Goal: Task Accomplishment & Management: Complete application form

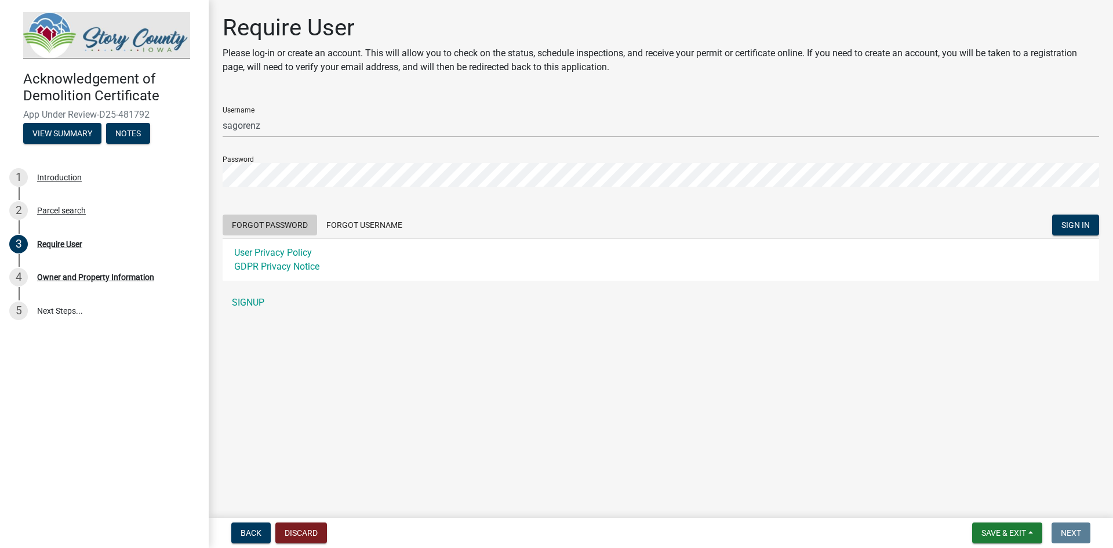
click at [266, 224] on button "Forgot Password" at bounding box center [270, 225] width 95 height 21
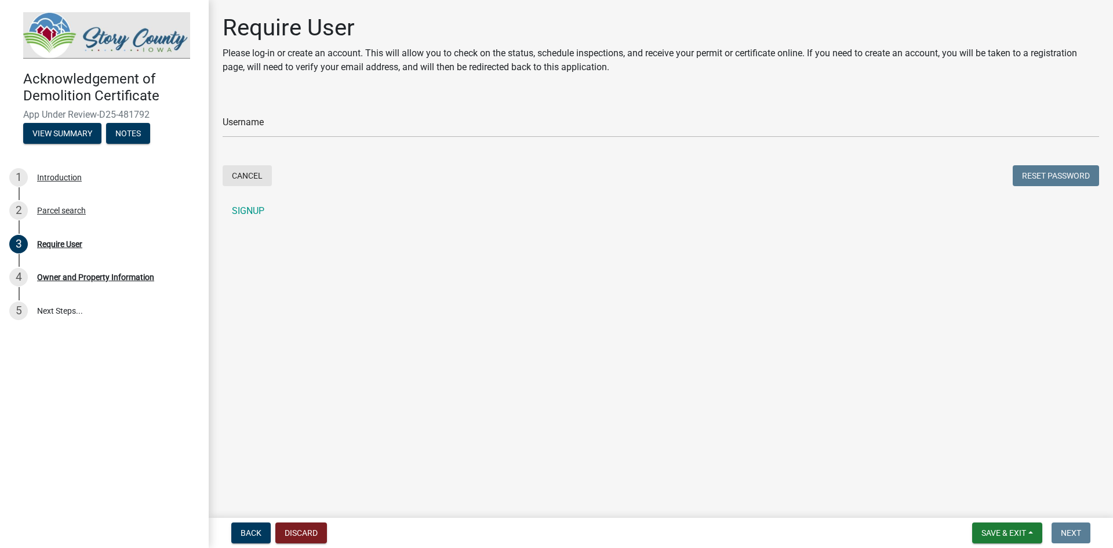
click at [249, 175] on button "Cancel" at bounding box center [247, 175] width 49 height 21
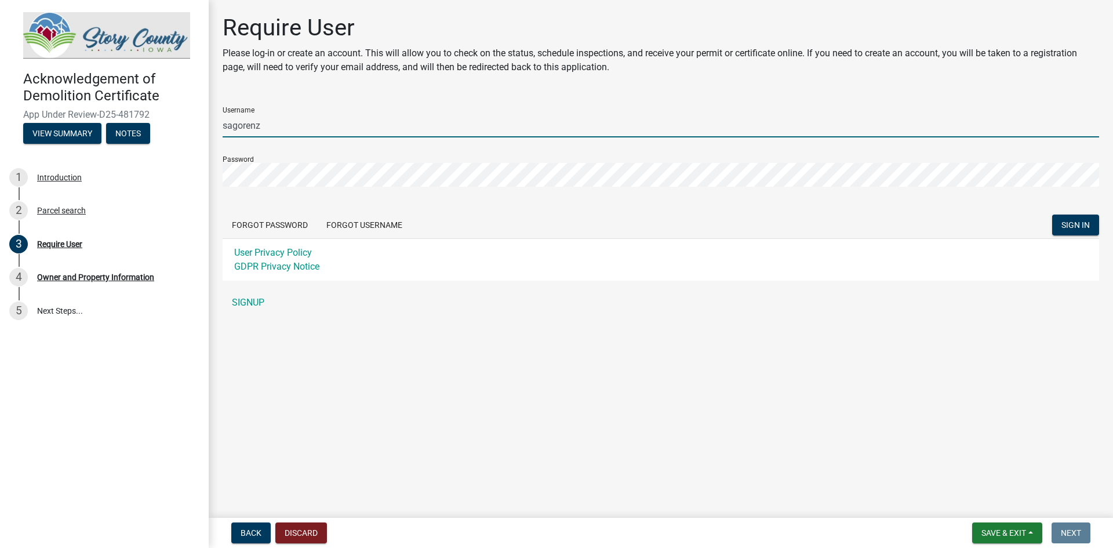
click at [304, 134] on input "sagorenz" at bounding box center [661, 126] width 877 height 24
type input "S"
type input "sgorenz"
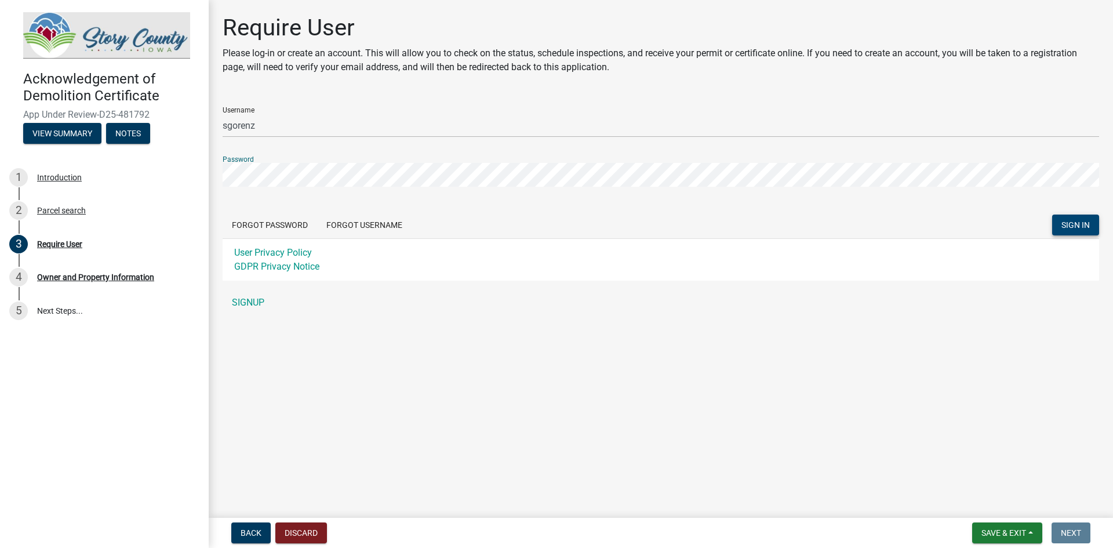
click at [1061, 227] on button "SIGN IN" at bounding box center [1076, 225] width 47 height 21
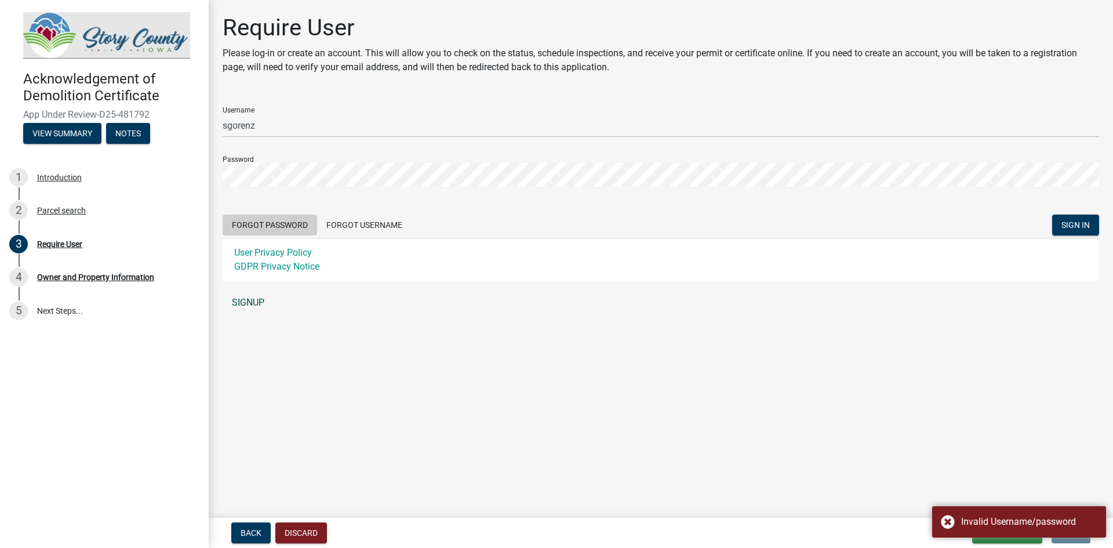
drag, startPoint x: 288, startPoint y: 228, endPoint x: 391, endPoint y: 235, distance: 102.8
click at [466, 297] on div "Username sgorenz Password Forgot Password Forgot Username SIGN IN User Privacy …" at bounding box center [661, 205] width 877 height 217
click at [363, 222] on button "Forgot Username" at bounding box center [364, 225] width 95 height 21
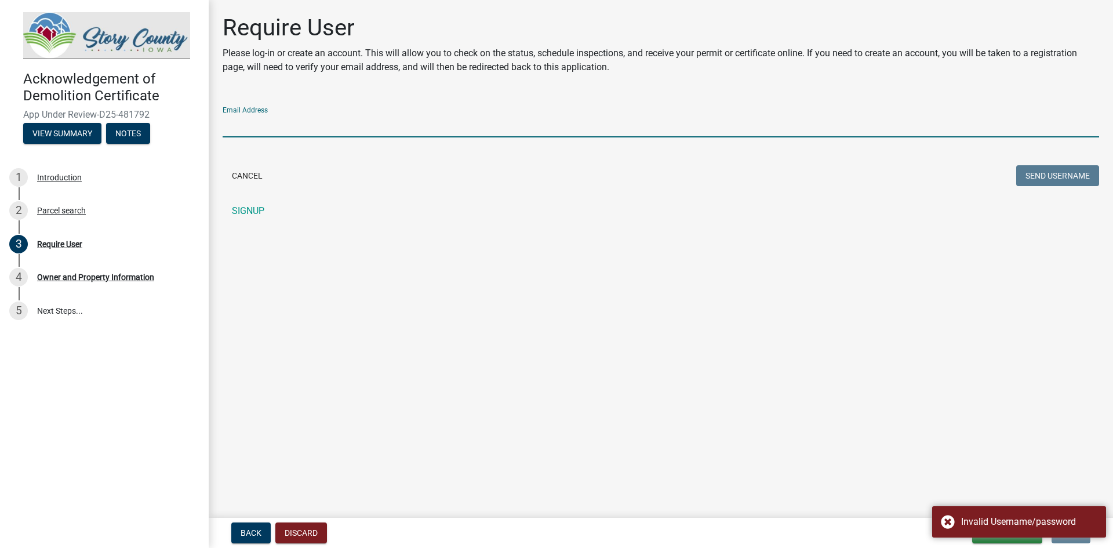
click at [302, 130] on input "Email Address" at bounding box center [661, 126] width 877 height 24
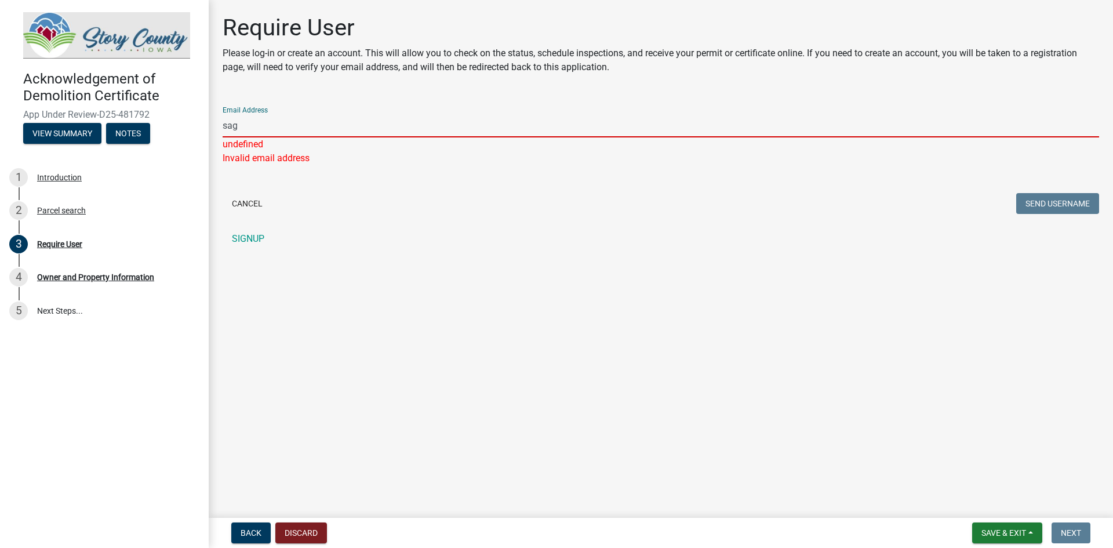
type input "sagorenz@gmail.com"
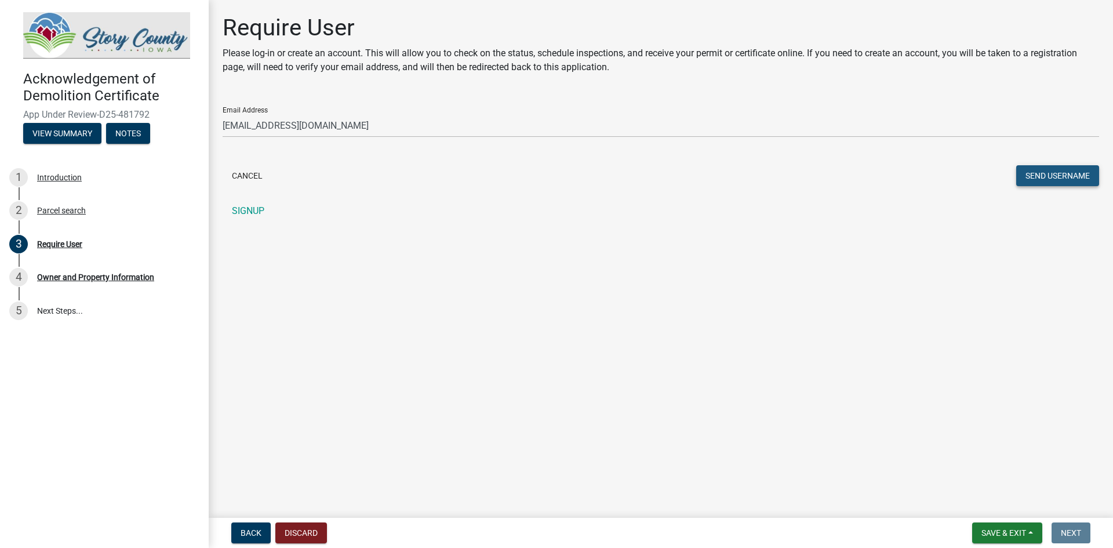
click at [1067, 177] on button "Send Username" at bounding box center [1058, 175] width 83 height 21
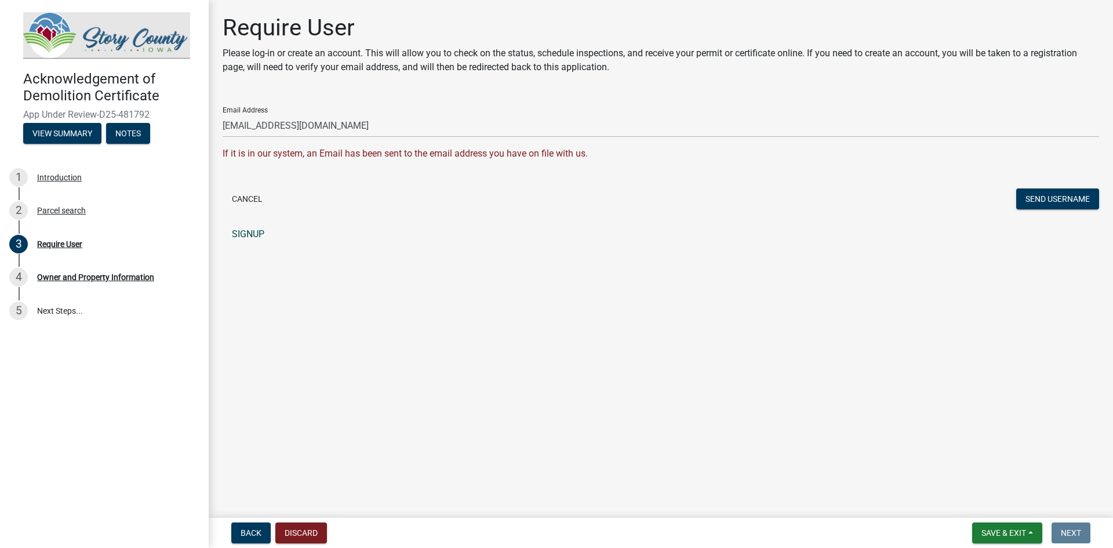
click at [243, 232] on link "SIGNUP" at bounding box center [661, 234] width 877 height 23
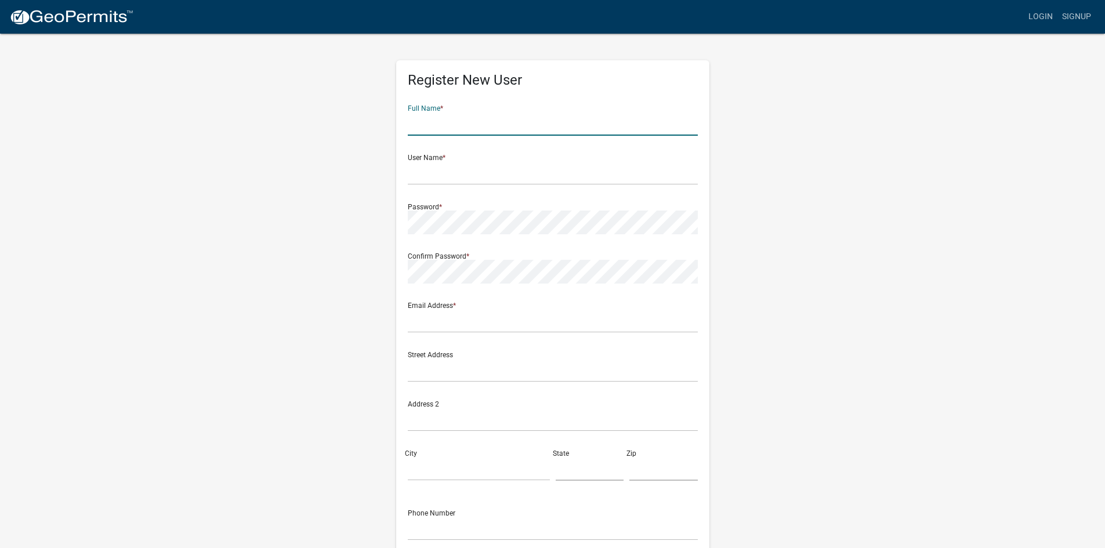
click at [438, 123] on input "text" at bounding box center [553, 124] width 290 height 24
type input "Sally Gorenz"
type input "sagorenz@gmail.com"
type input "2217 KNAPP AVE"
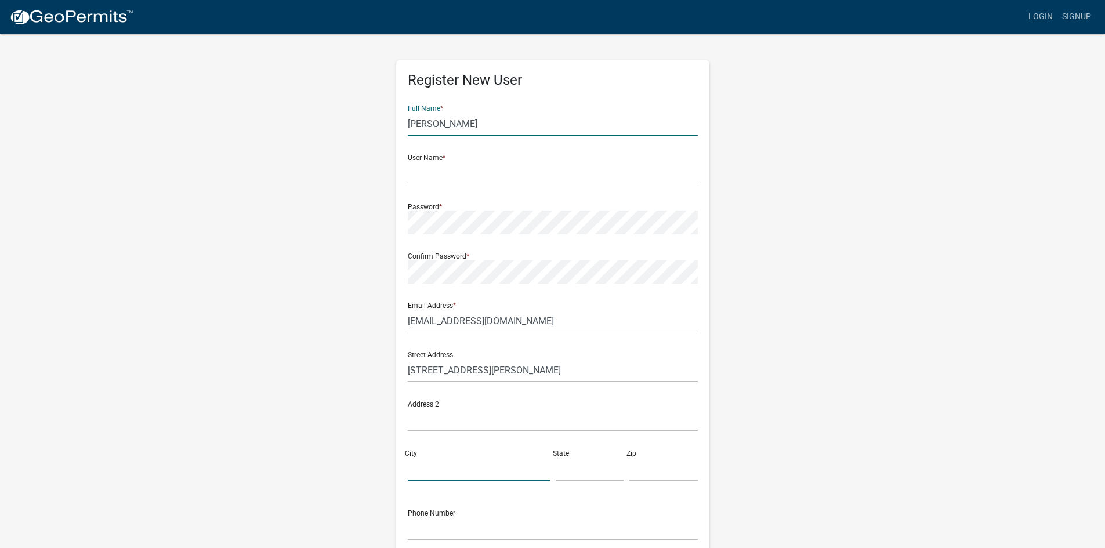
type input "MARSHALLTOWN"
type input "IA"
type input "50158"
type input "8157330775"
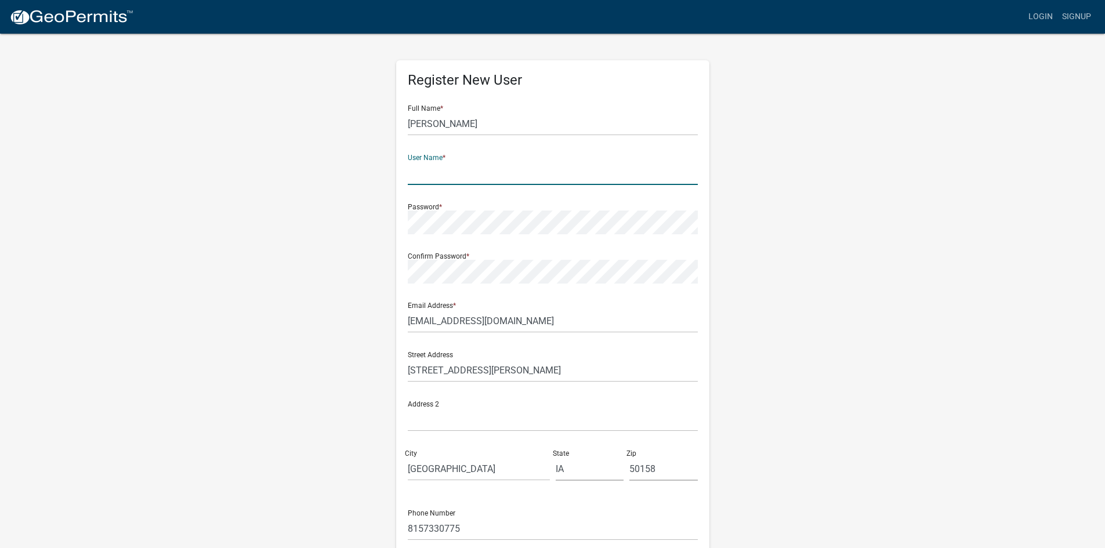
click at [447, 168] on input "text" at bounding box center [553, 173] width 290 height 24
click at [430, 161] on input "text" at bounding box center [553, 173] width 290 height 24
type input "sagorenz"
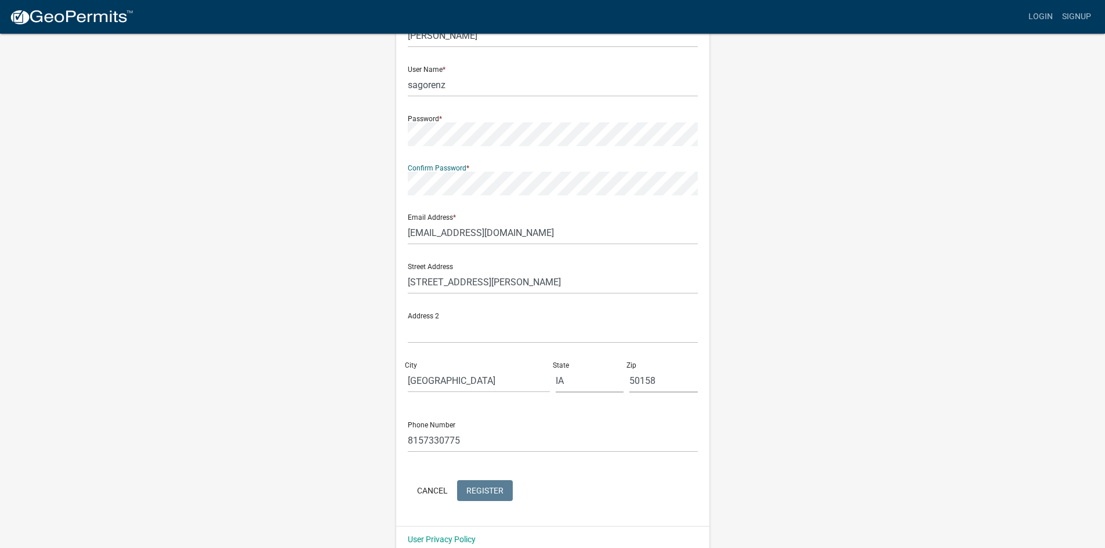
scroll to position [105, 0]
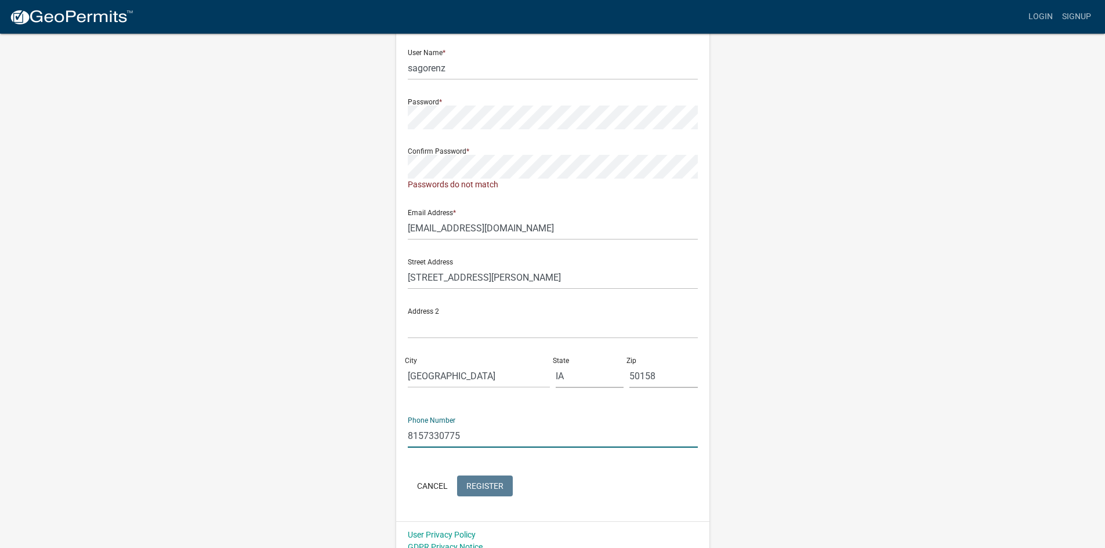
click at [514, 421] on div "Phone Number 8157330775" at bounding box center [553, 428] width 290 height 40
click at [744, 422] on div "Register New User Full Name * Sally Gorenz User Name * sagorenz Password * Conf…" at bounding box center [552, 244] width 661 height 633
click at [215, 111] on wm-register-view "more_horiz Login Signup Register New User Full Name * Sally Gorenz User Name * …" at bounding box center [552, 227] width 1105 height 665
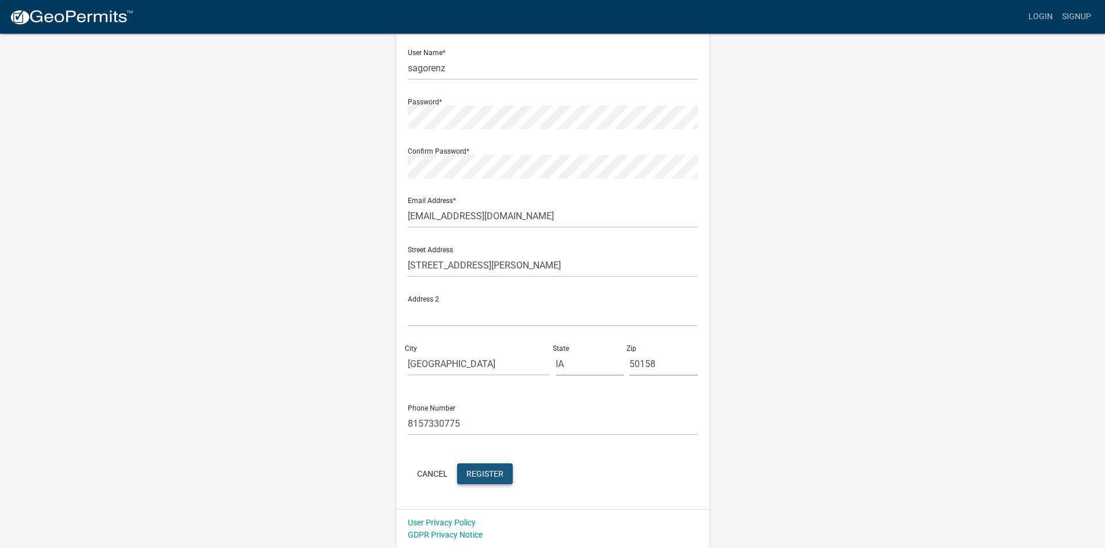
click at [490, 477] on span "Register" at bounding box center [484, 473] width 37 height 9
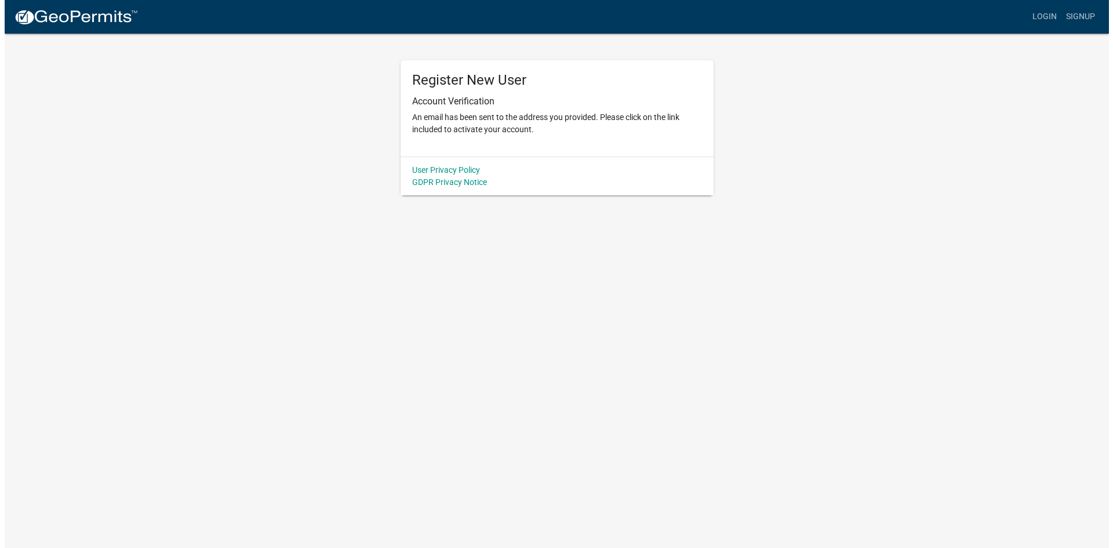
scroll to position [0, 0]
click at [551, 147] on div "Register New User Account Verification An email has been sent to the address yo…" at bounding box center [556, 108] width 313 height 96
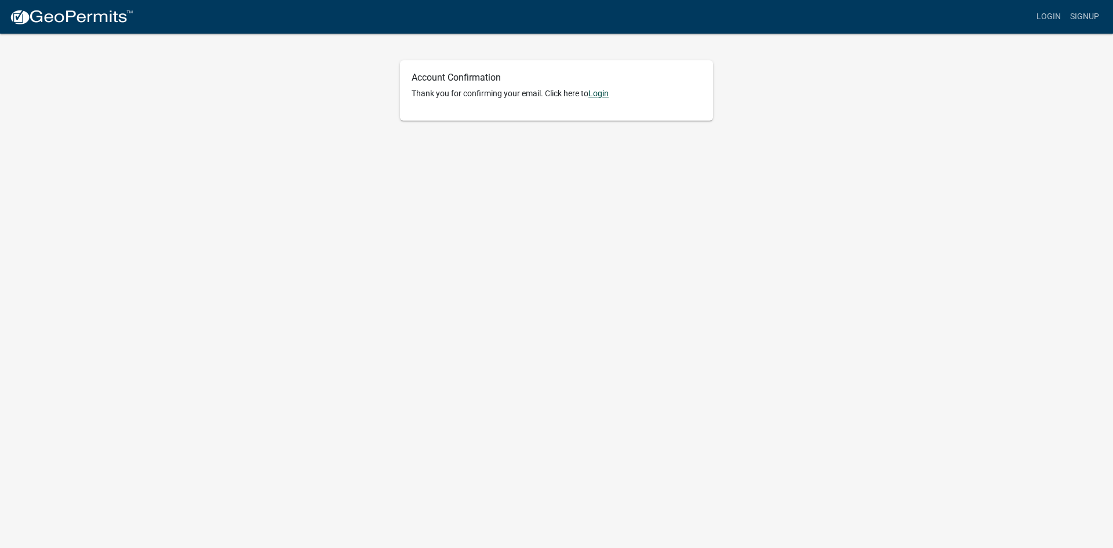
click at [601, 96] on link "Login" at bounding box center [599, 93] width 20 height 9
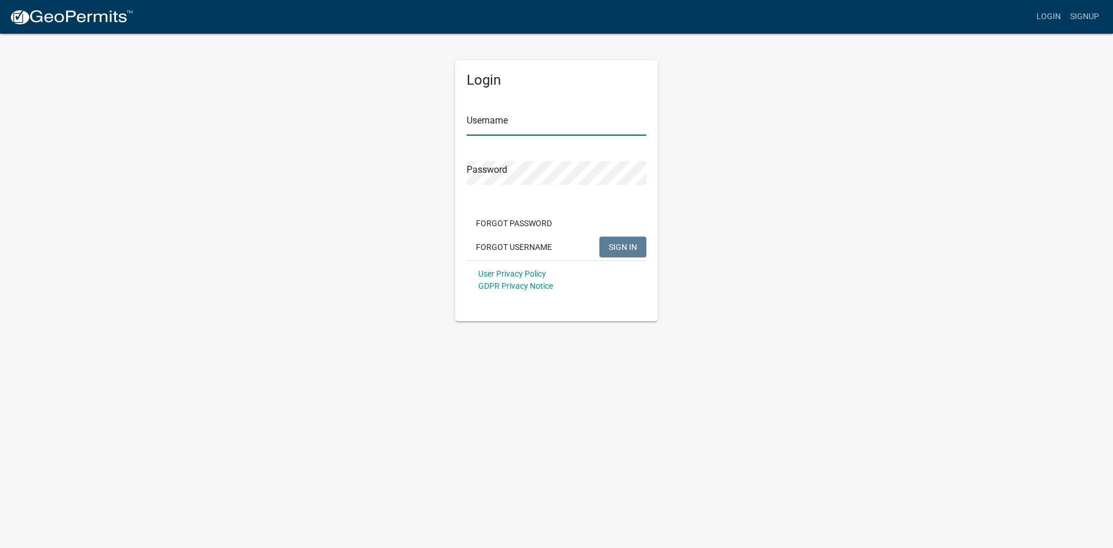
type input "sagorenz"
click at [627, 253] on button "SIGN IN" at bounding box center [623, 247] width 47 height 21
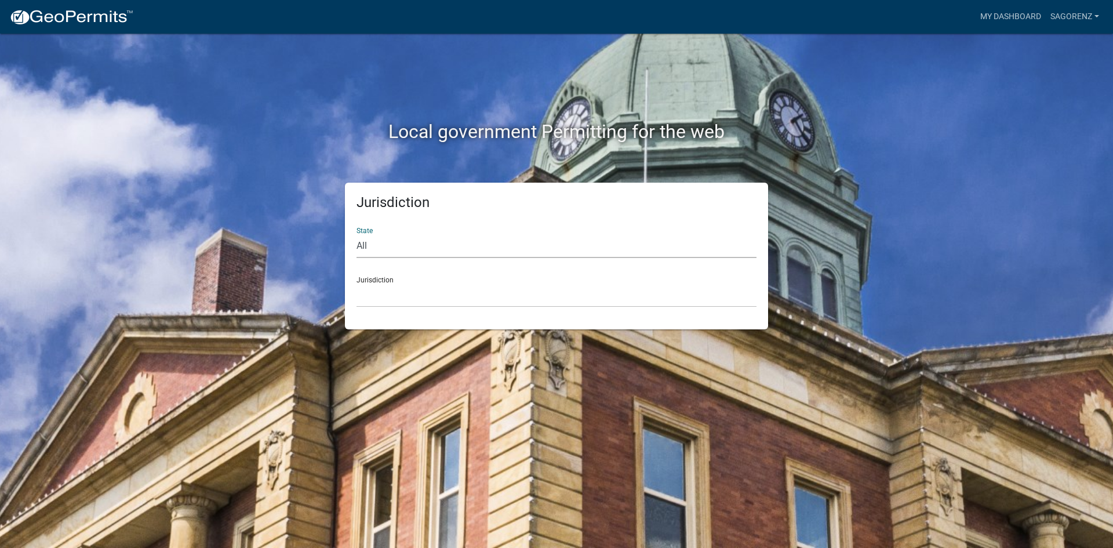
click at [387, 246] on select "All [US_STATE] [US_STATE] [US_STATE] [US_STATE] [US_STATE] [US_STATE] [US_STATE…" at bounding box center [557, 246] width 400 height 24
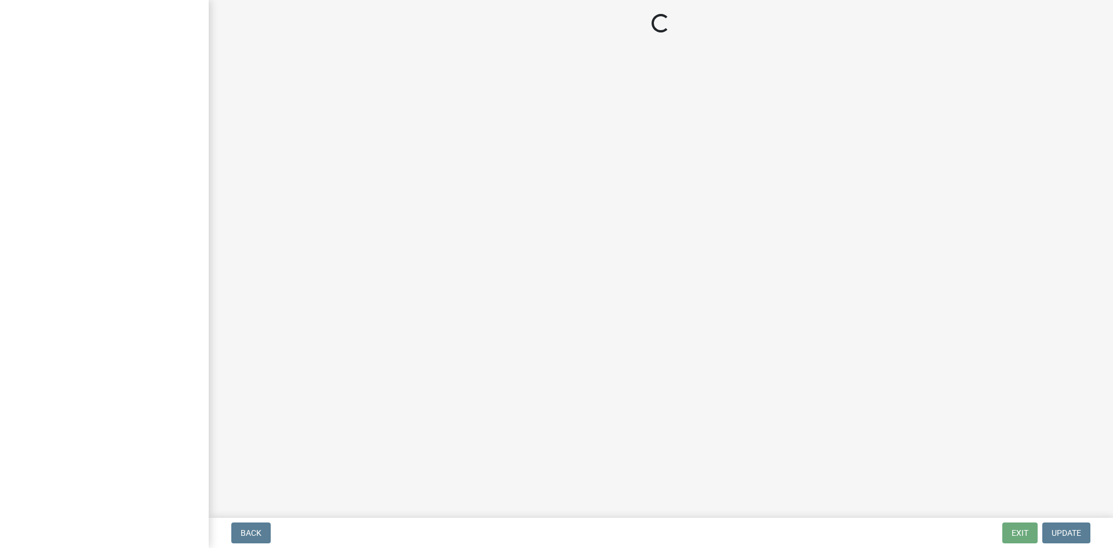
click at [384, 255] on main "Loading..." at bounding box center [661, 256] width 905 height 513
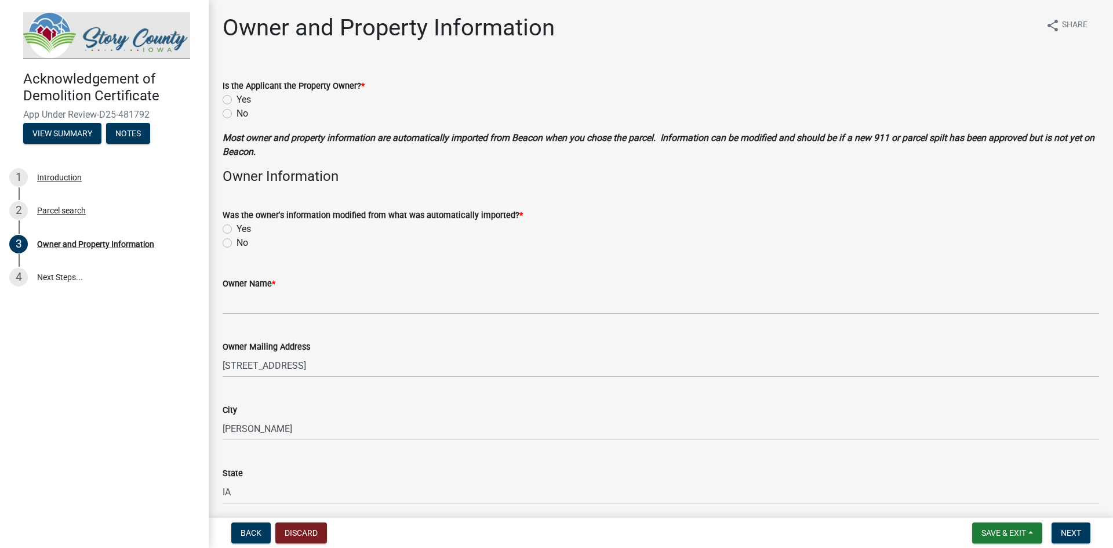
click at [222, 103] on div "Is the Applicant the Property Owner? * Yes No" at bounding box center [661, 93] width 894 height 56
click at [237, 99] on label "Yes" at bounding box center [244, 100] width 14 height 14
click at [237, 99] on input "Yes" at bounding box center [241, 97] width 8 height 8
radio input "true"
click at [237, 244] on label "No" at bounding box center [243, 243] width 12 height 14
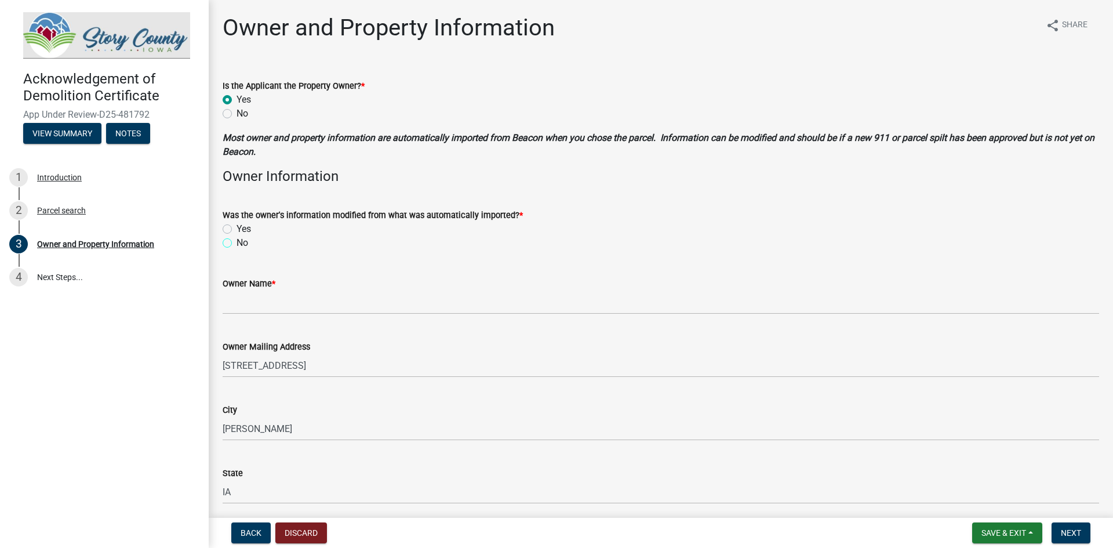
click at [237, 244] on input "No" at bounding box center [241, 240] width 8 height 8
radio input "true"
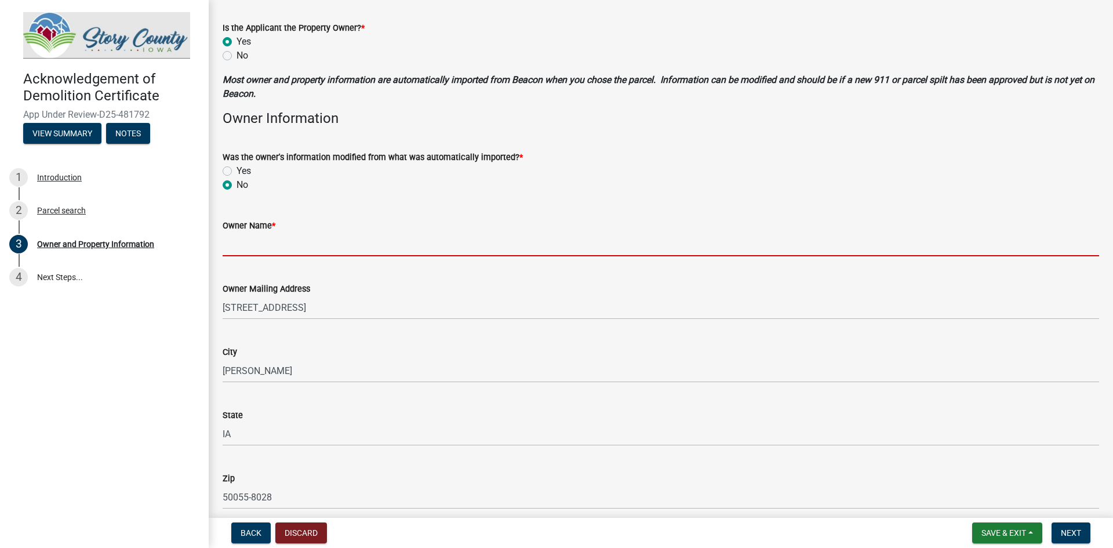
click at [308, 239] on input "Owner Name *" at bounding box center [661, 245] width 877 height 24
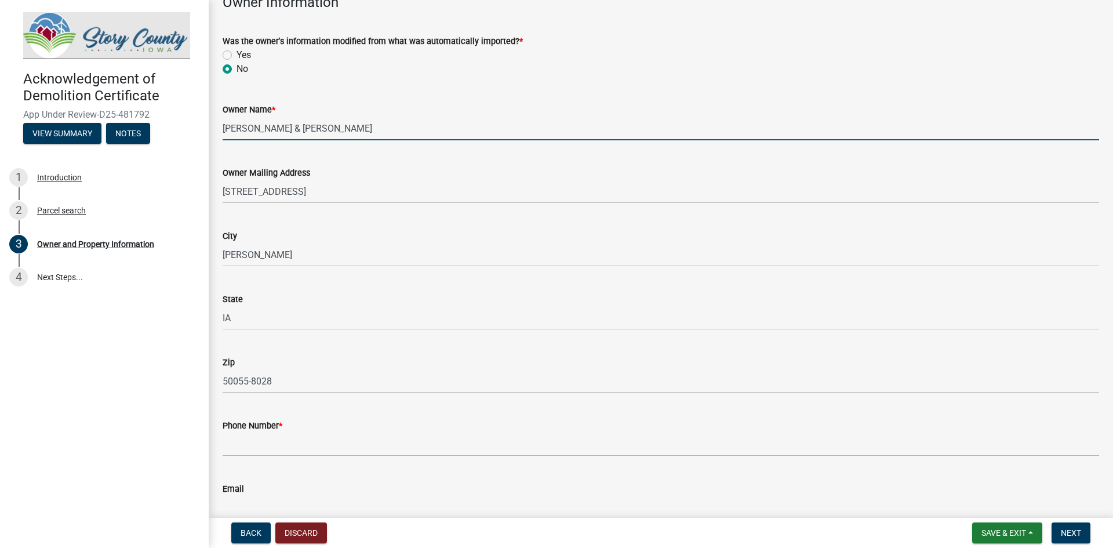
scroll to position [232, 0]
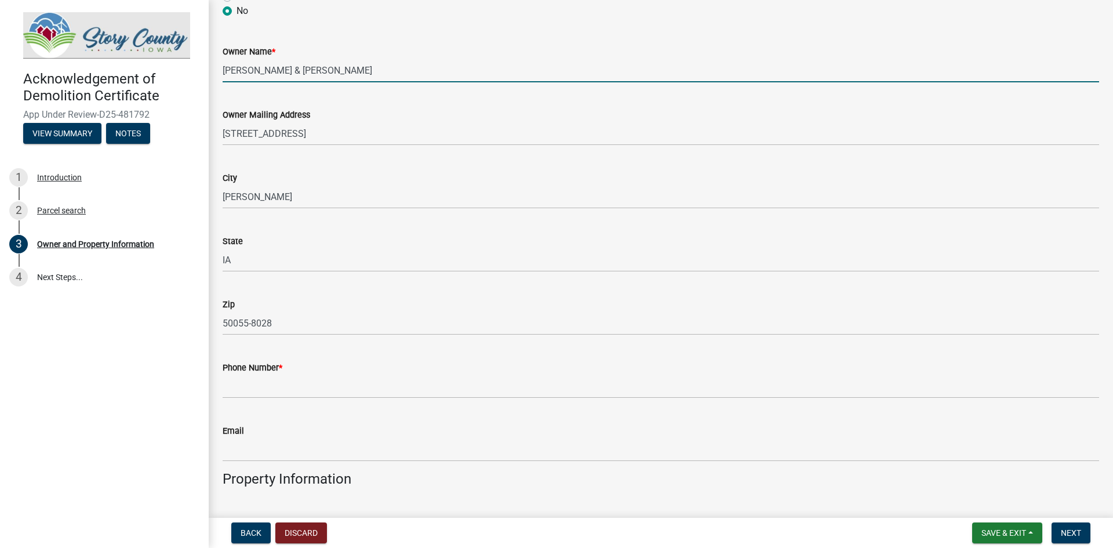
type input "Sally Gorenz & Richard Johnson"
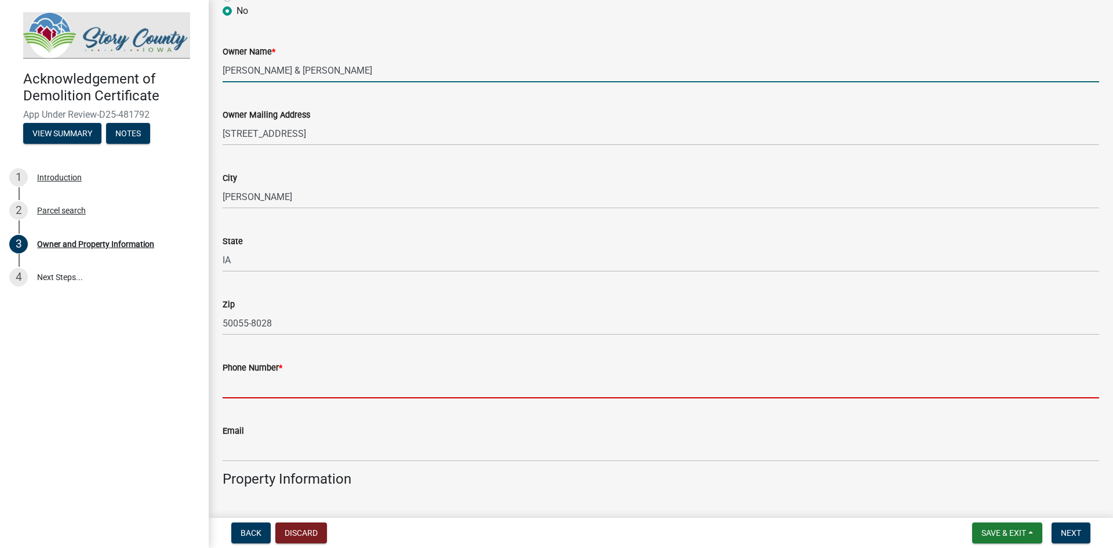
click at [288, 392] on input "Phone Number *" at bounding box center [661, 387] width 877 height 24
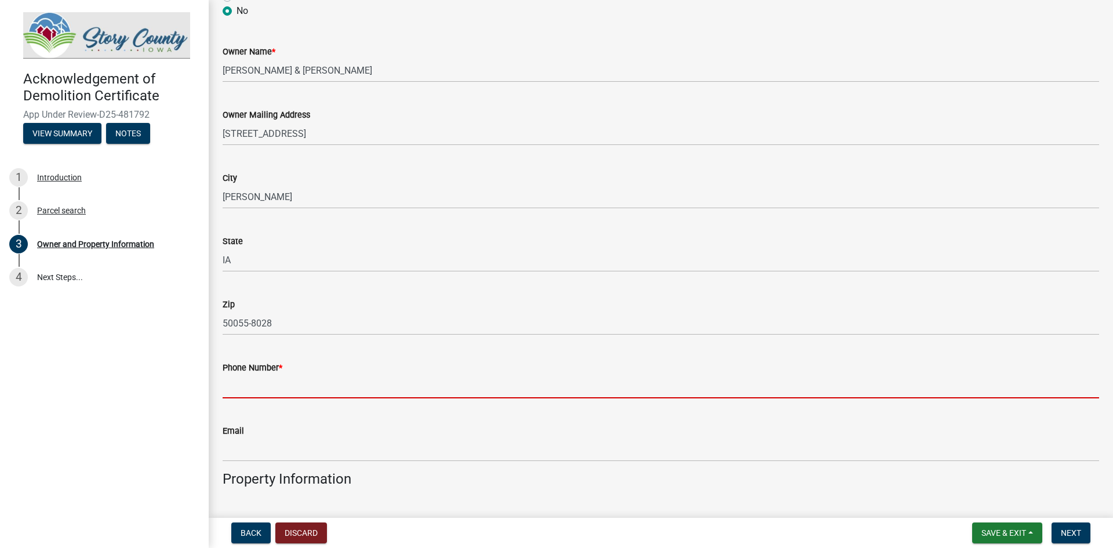
type input "8157330775"
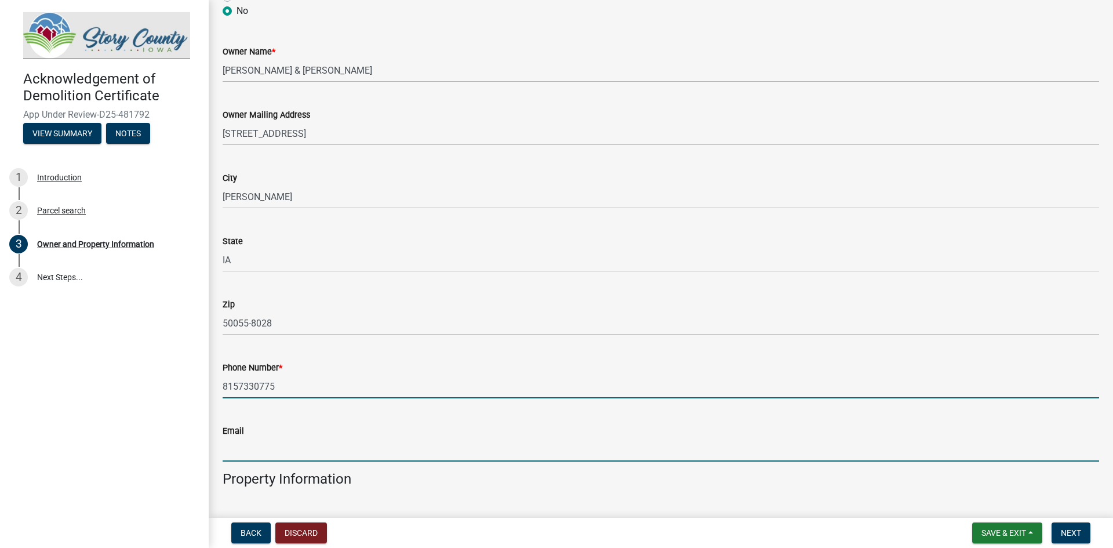
type input "sagorenz@gmail.com"
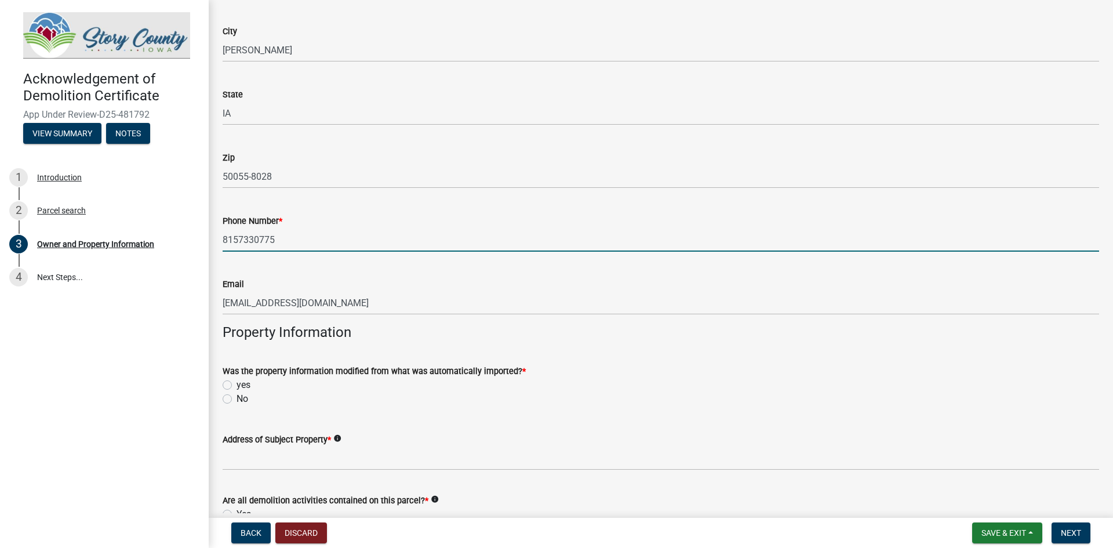
scroll to position [406, 0]
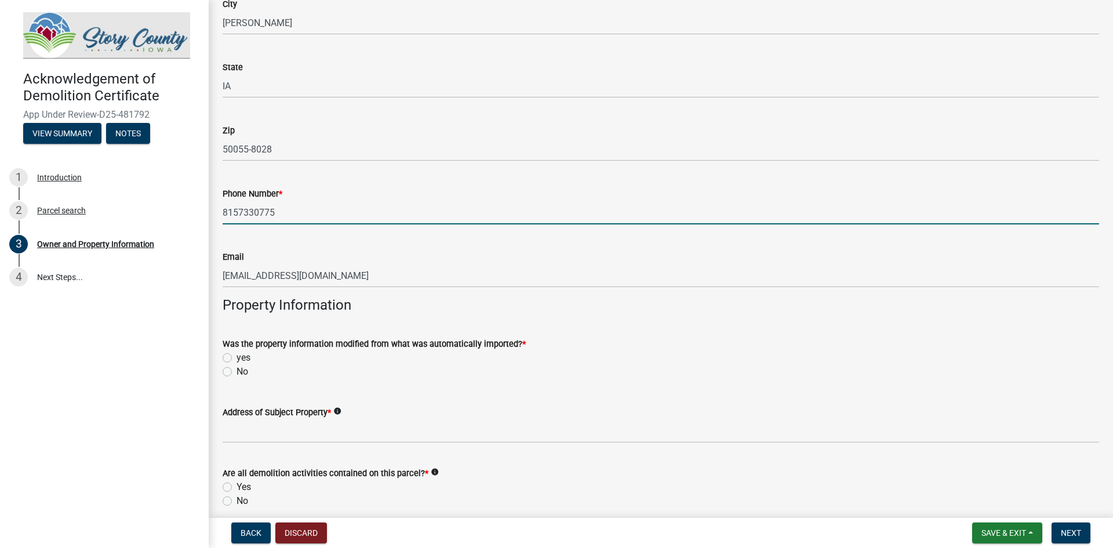
click at [237, 371] on label "No" at bounding box center [243, 372] width 12 height 14
click at [237, 371] on input "No" at bounding box center [241, 369] width 8 height 8
radio input "true"
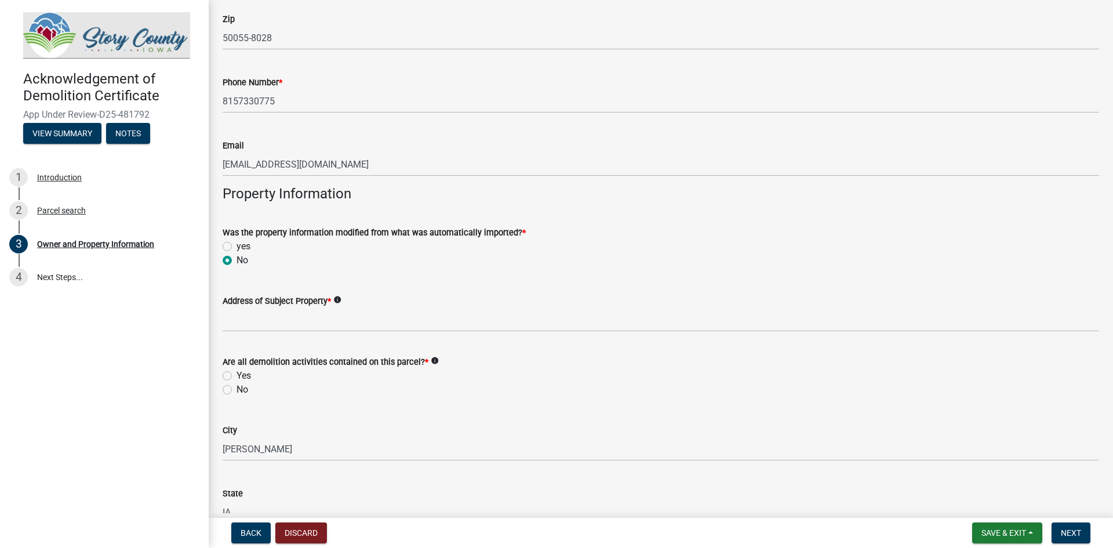
scroll to position [522, 0]
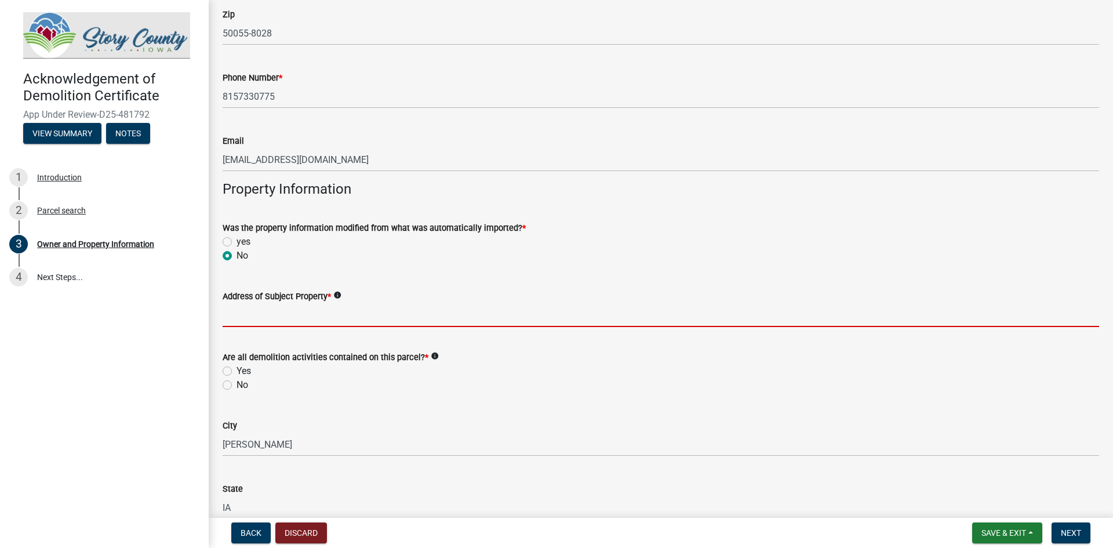
click at [297, 315] on input "Address of Subject Property *" at bounding box center [661, 315] width 877 height 24
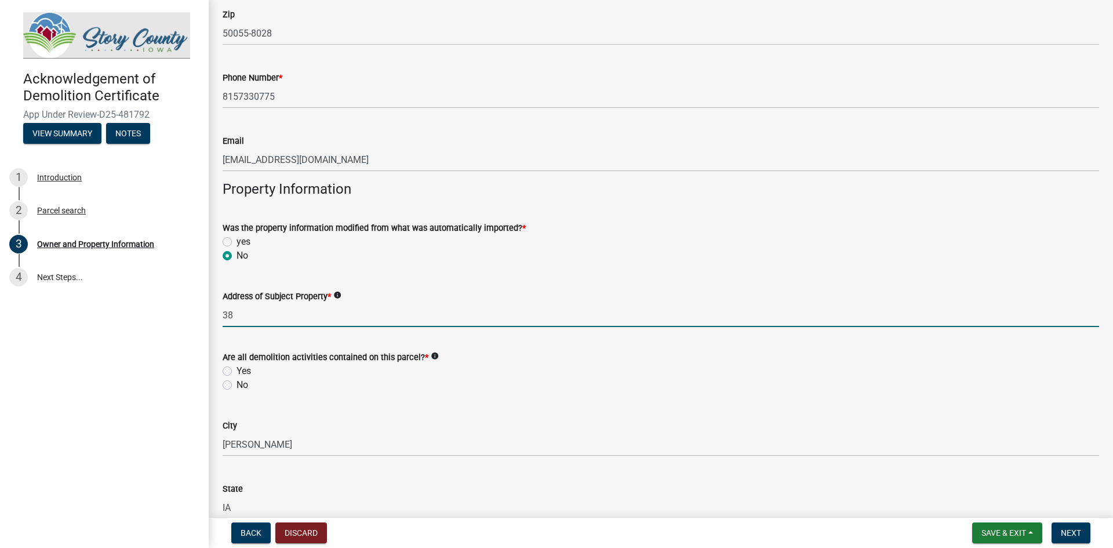
type input "3"
type input "70448 335th St"
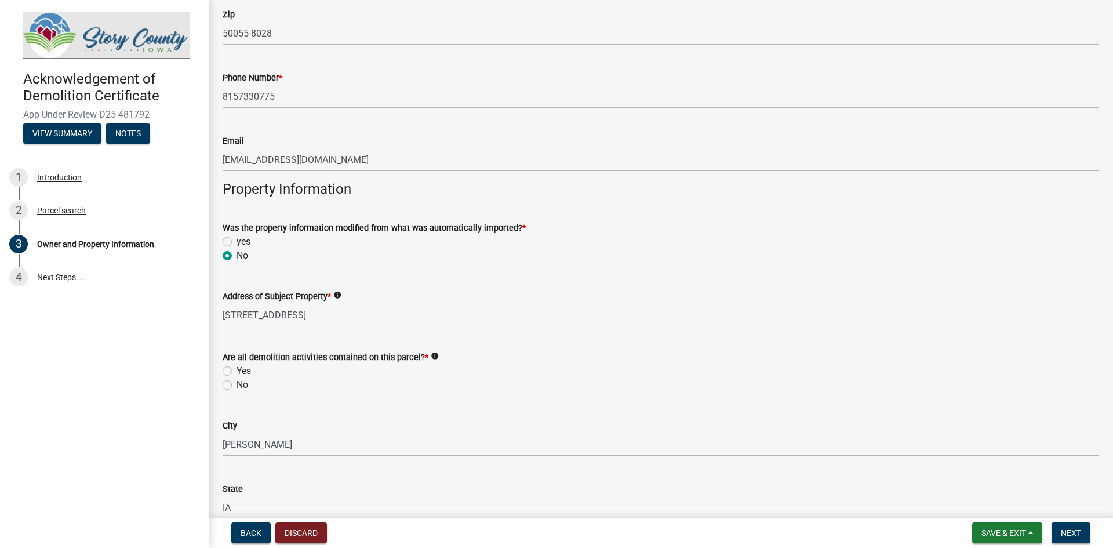
click at [237, 367] on label "Yes" at bounding box center [244, 371] width 14 height 14
click at [237, 367] on input "Yes" at bounding box center [241, 368] width 8 height 8
radio input "true"
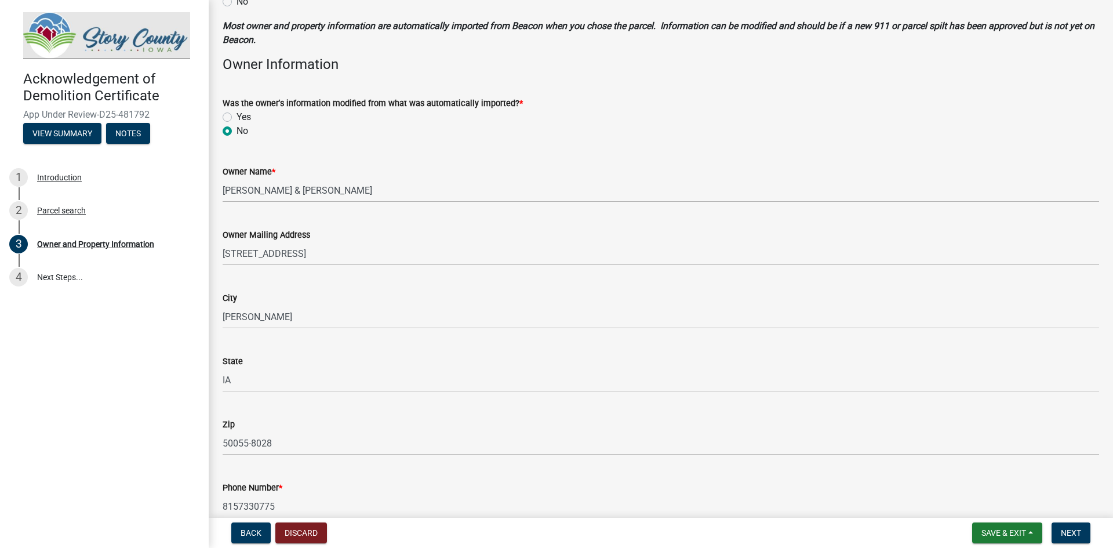
scroll to position [116, 0]
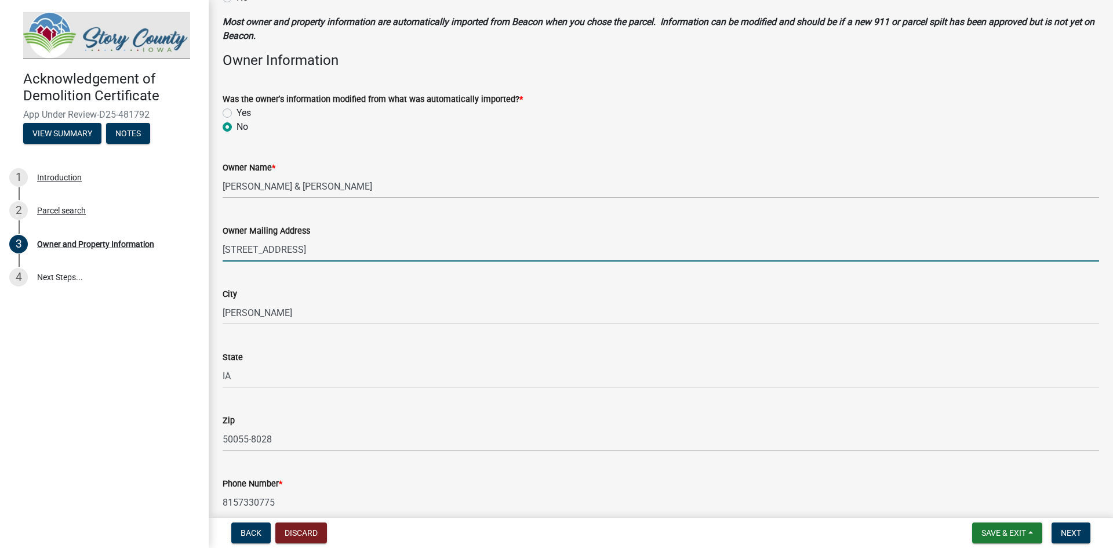
click at [311, 255] on input "70448 335TH ST" at bounding box center [661, 250] width 877 height 24
type input "2217 Knapp Ave"
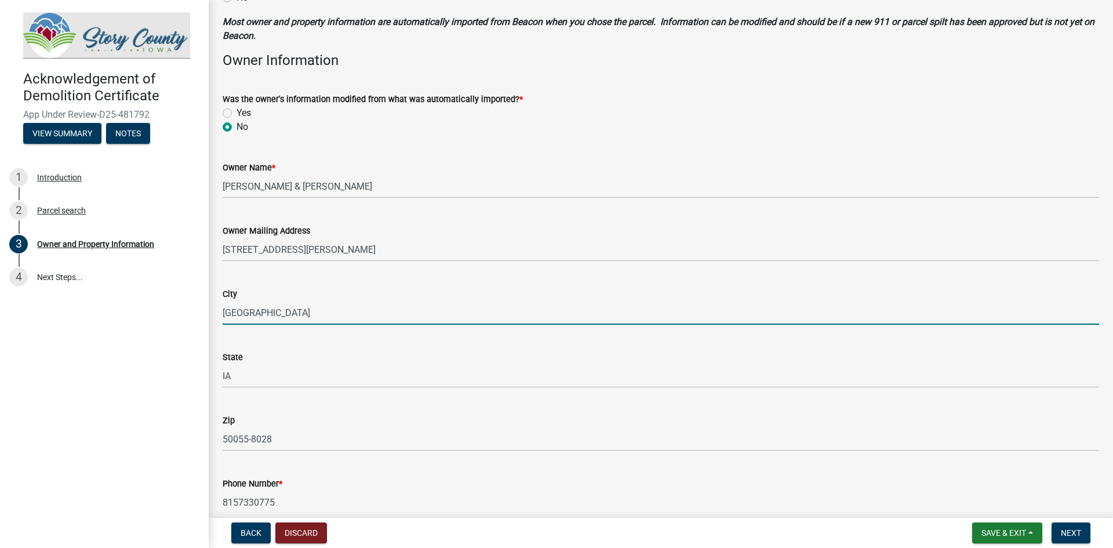
type input "Marshalltown"
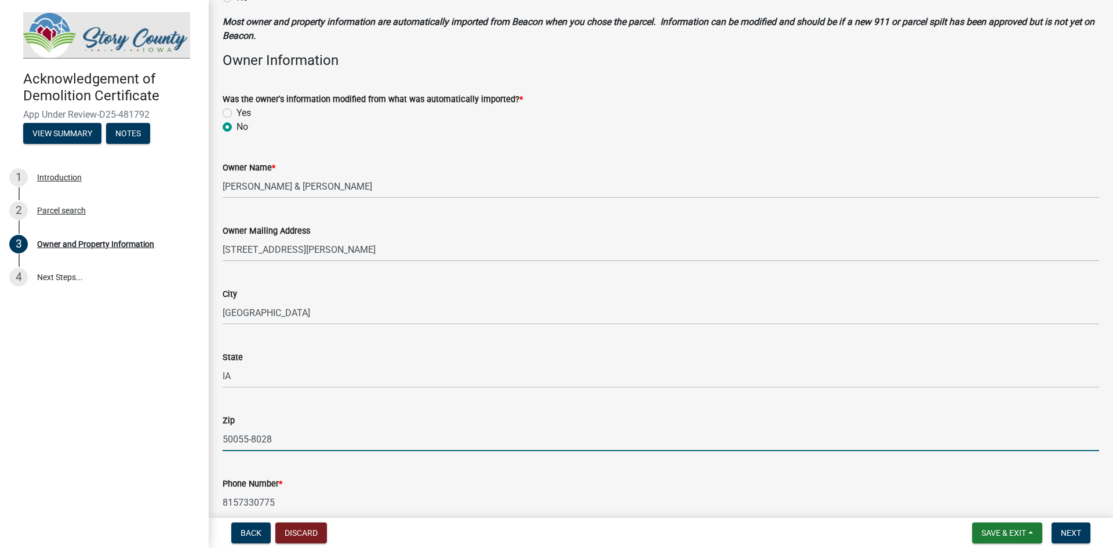
click at [294, 439] on input "50055-8028" at bounding box center [661, 439] width 877 height 24
drag, startPoint x: 294, startPoint y: 439, endPoint x: 0, endPoint y: 451, distance: 294.2
click at [0, 451] on div "Acknowledgement of Demolition Certificate App Under Review-D25-481792 View Summ…" at bounding box center [556, 274] width 1113 height 548
type input "50158"
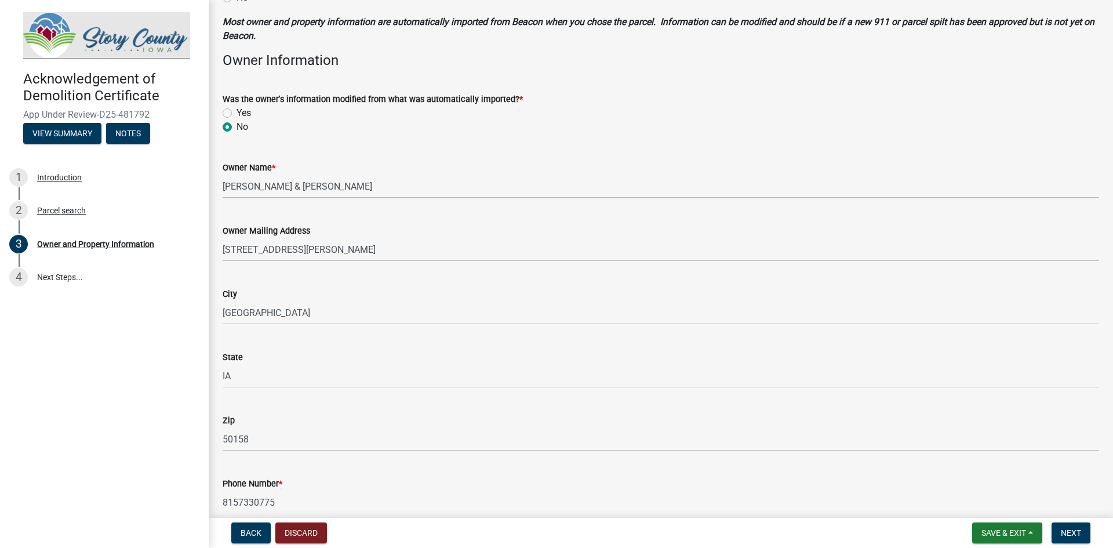
click at [128, 422] on div "Acknowledgement of Demolition Certificate App Under Review-D25-481792 View Summ…" at bounding box center [104, 274] width 209 height 548
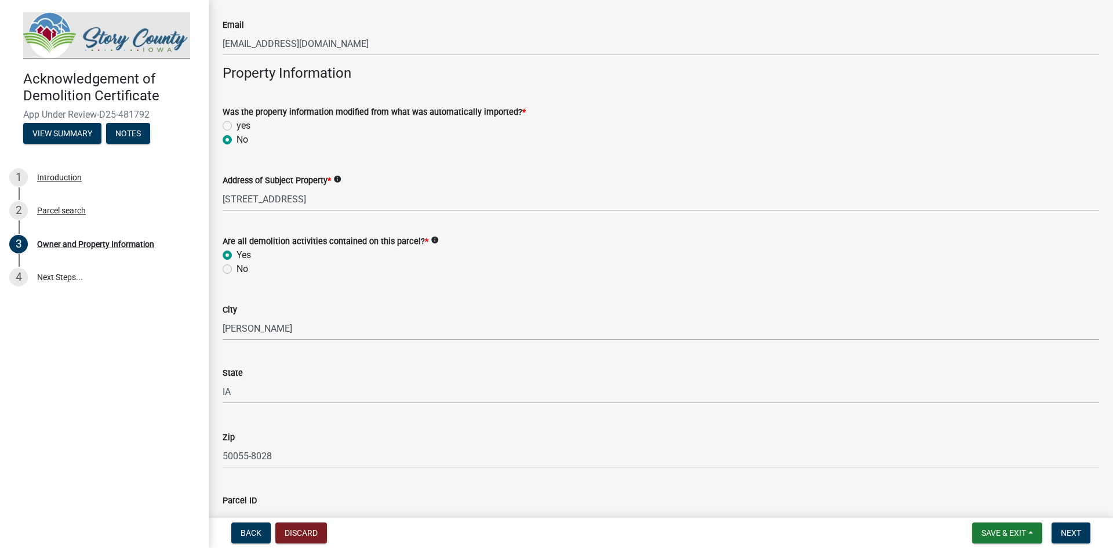
scroll to position [837, 0]
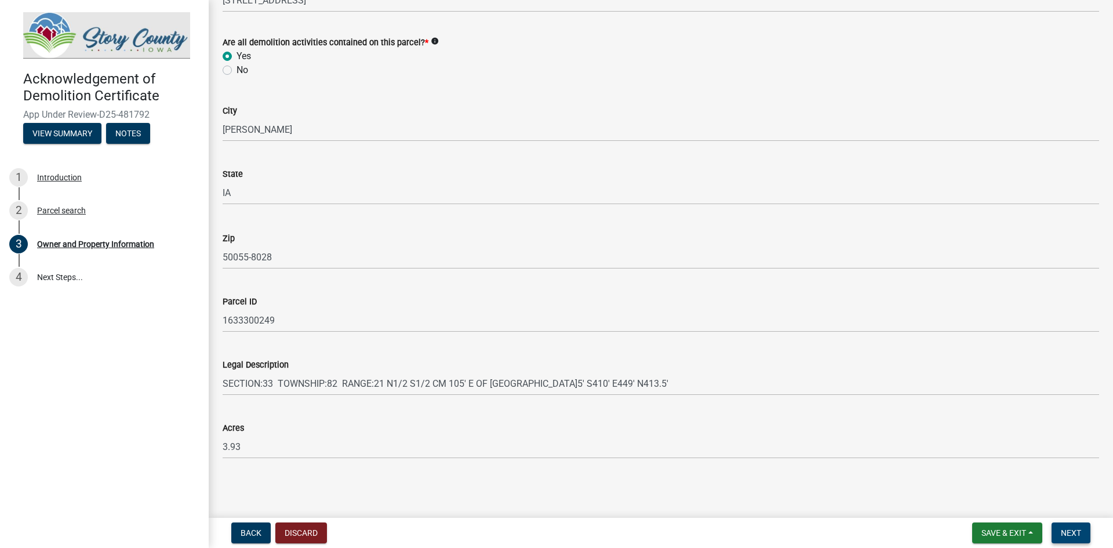
click at [1064, 526] on button "Next" at bounding box center [1071, 532] width 39 height 21
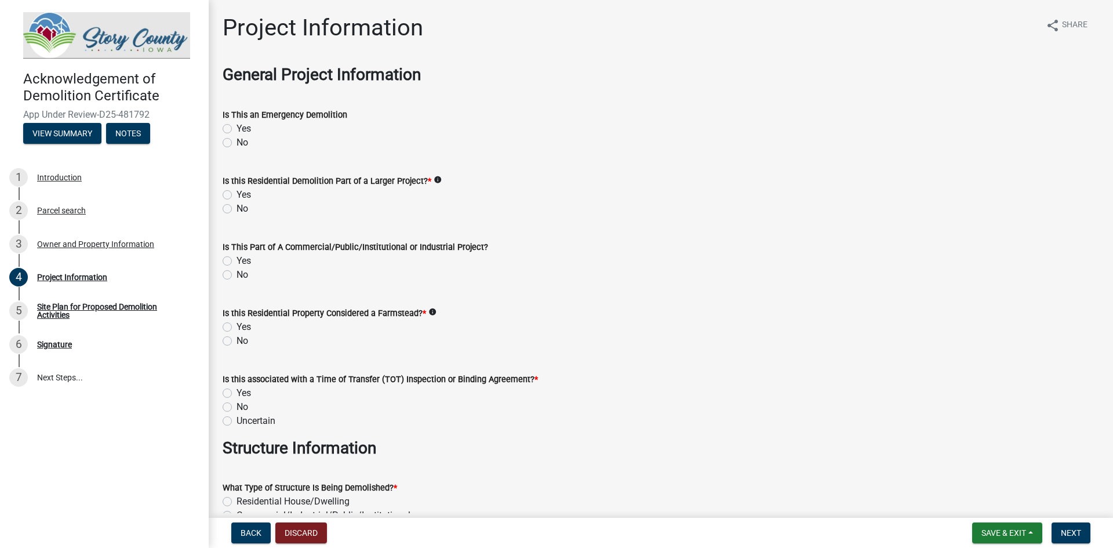
click at [237, 142] on label "No" at bounding box center [243, 143] width 12 height 14
click at [237, 142] on input "No" at bounding box center [241, 140] width 8 height 8
radio input "true"
click at [237, 208] on label "No" at bounding box center [243, 209] width 12 height 14
click at [237, 208] on input "No" at bounding box center [241, 206] width 8 height 8
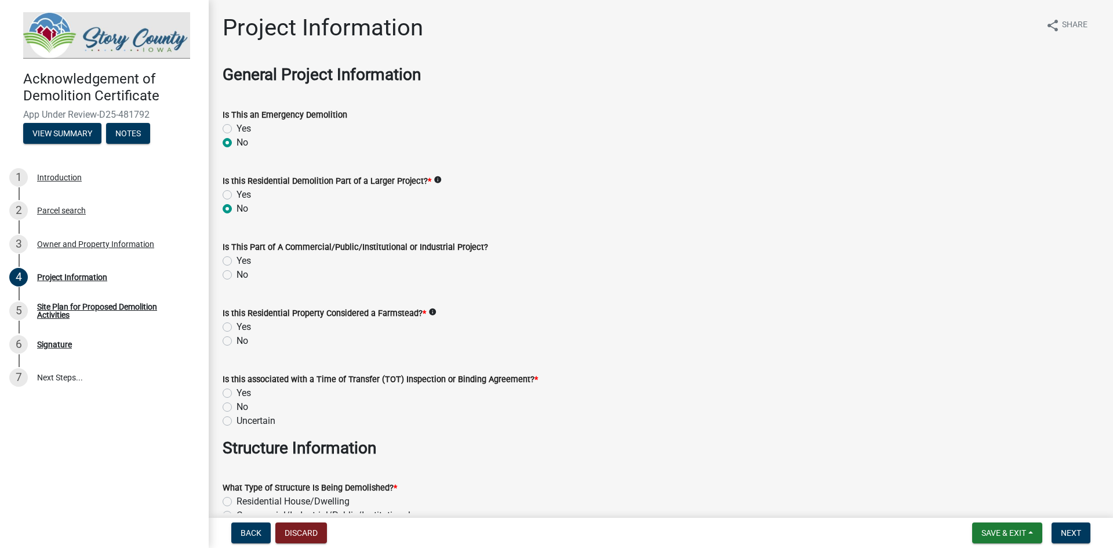
radio input "true"
click at [435, 180] on icon "info" at bounding box center [438, 180] width 8 height 8
click at [672, 230] on form "Is This Part of A Commercial/Public/Institutional or Industrial Project? Yes No" at bounding box center [661, 254] width 877 height 56
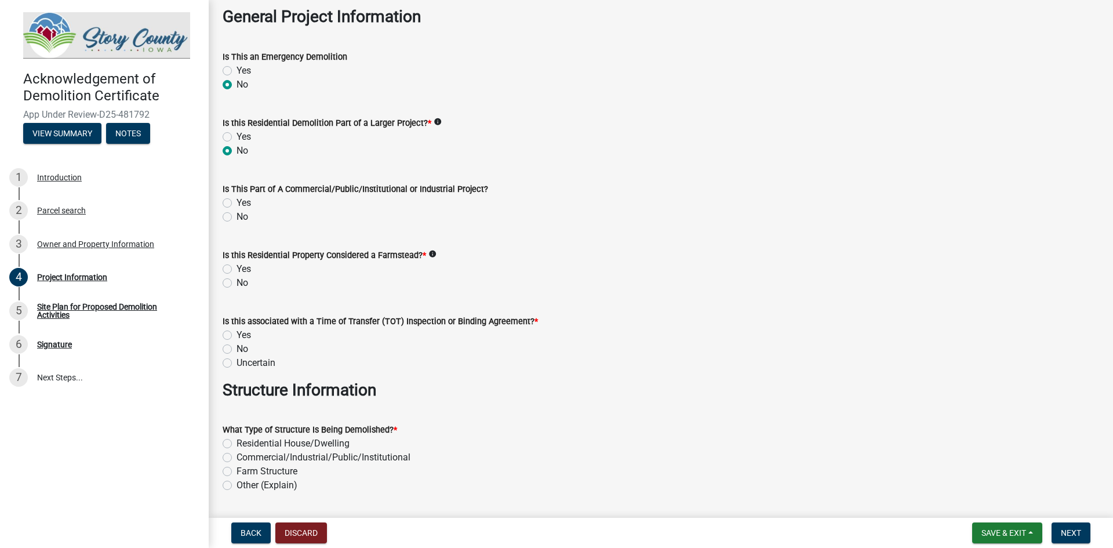
click at [237, 220] on label "No" at bounding box center [243, 217] width 12 height 14
click at [237, 217] on input "No" at bounding box center [241, 214] width 8 height 8
radio input "true"
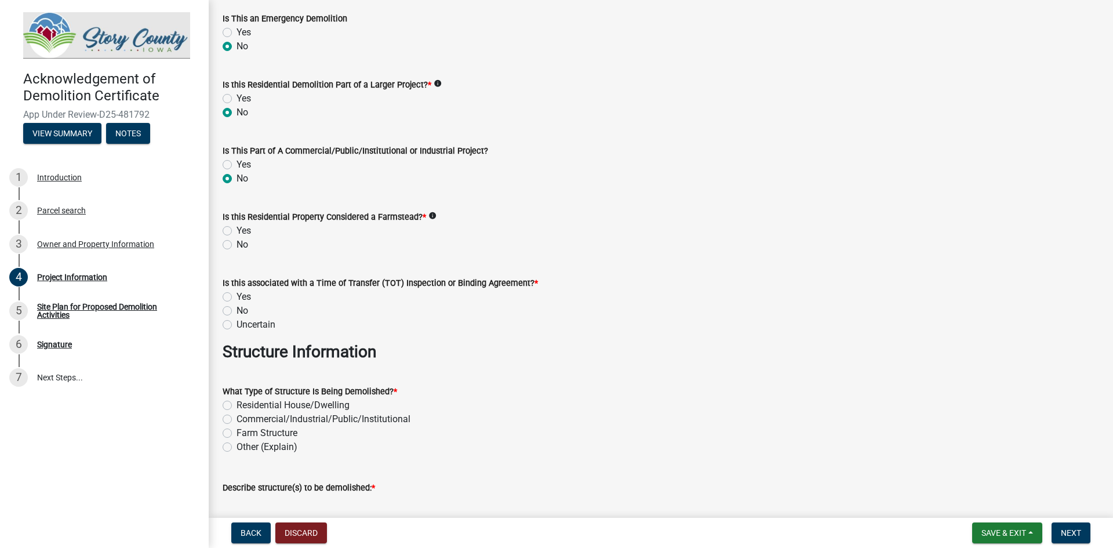
scroll to position [116, 0]
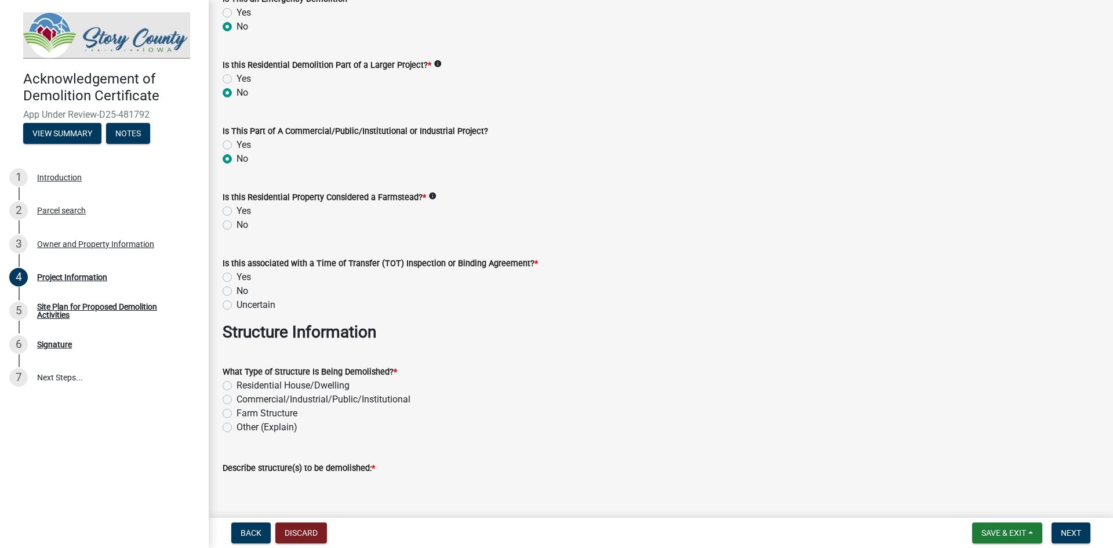
click at [429, 196] on icon "info" at bounding box center [433, 196] width 8 height 8
click at [237, 212] on label "Yes" at bounding box center [244, 211] width 14 height 14
click at [237, 212] on input "Yes" at bounding box center [241, 208] width 8 height 8
radio input "true"
click at [237, 274] on label "Yes" at bounding box center [244, 277] width 14 height 14
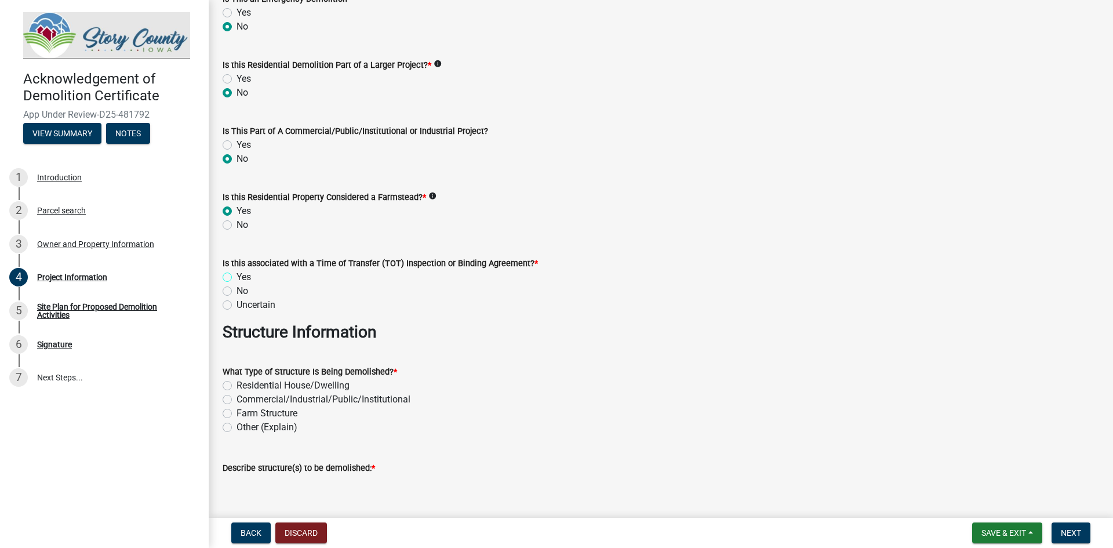
click at [237, 274] on input "Yes" at bounding box center [241, 274] width 8 height 8
radio input "true"
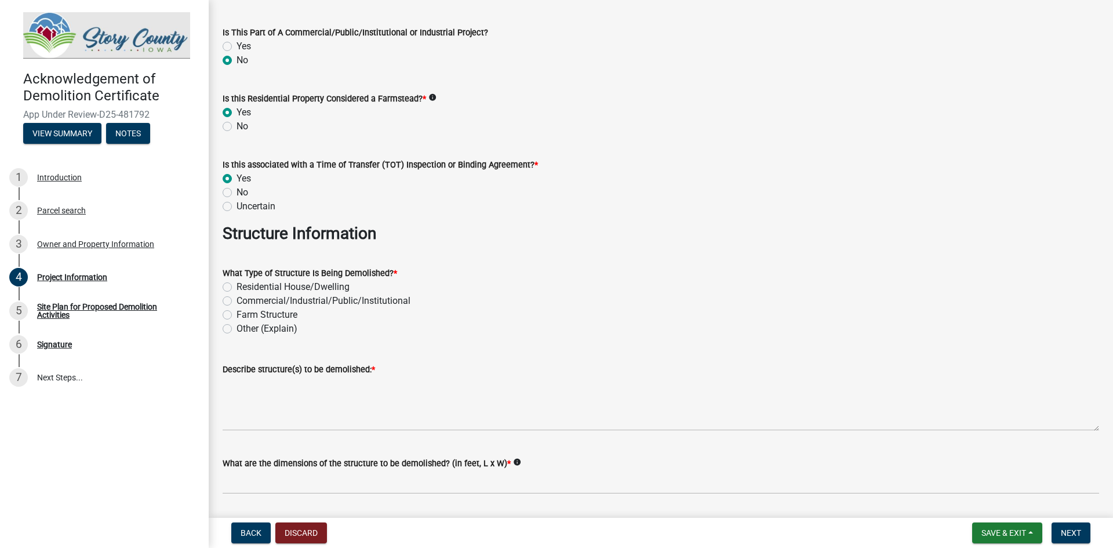
scroll to position [232, 0]
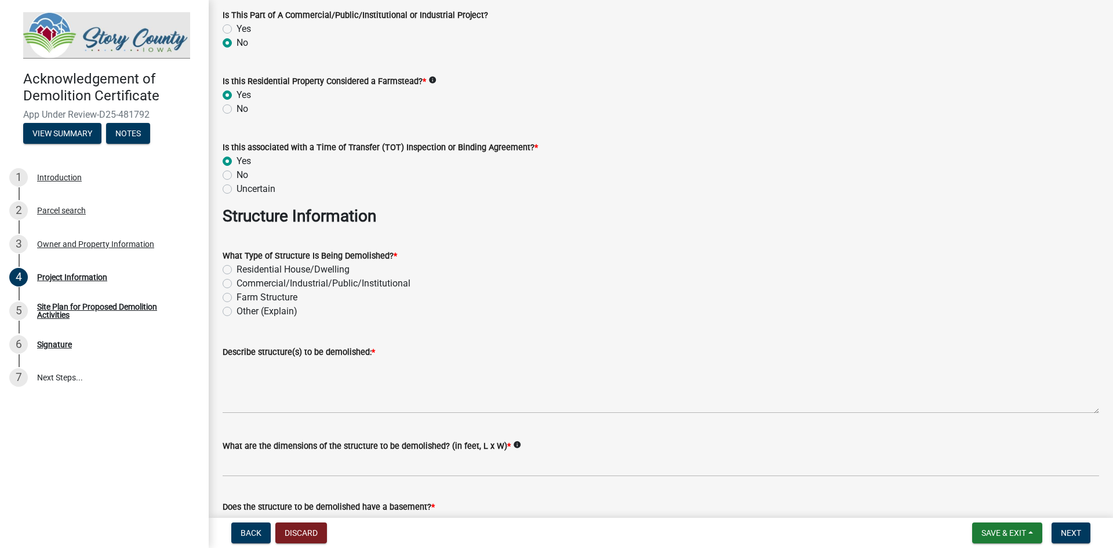
click at [237, 271] on label "Residential House/Dwelling" at bounding box center [293, 270] width 113 height 14
click at [237, 270] on input "Residential House/Dwelling" at bounding box center [241, 267] width 8 height 8
radio input "true"
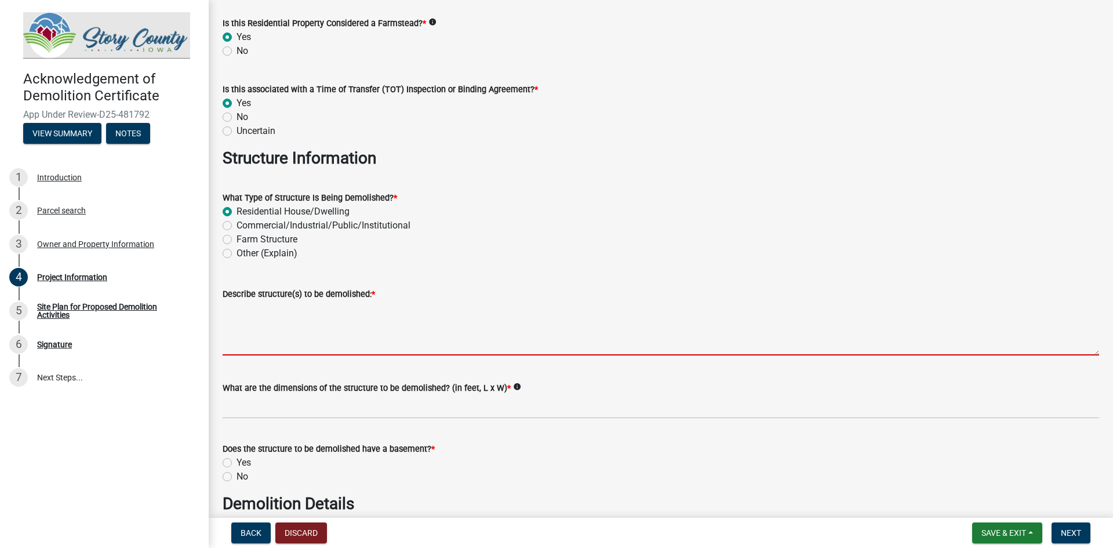
click at [342, 341] on textarea "Describe structure(s) to be demolished: *" at bounding box center [661, 328] width 877 height 55
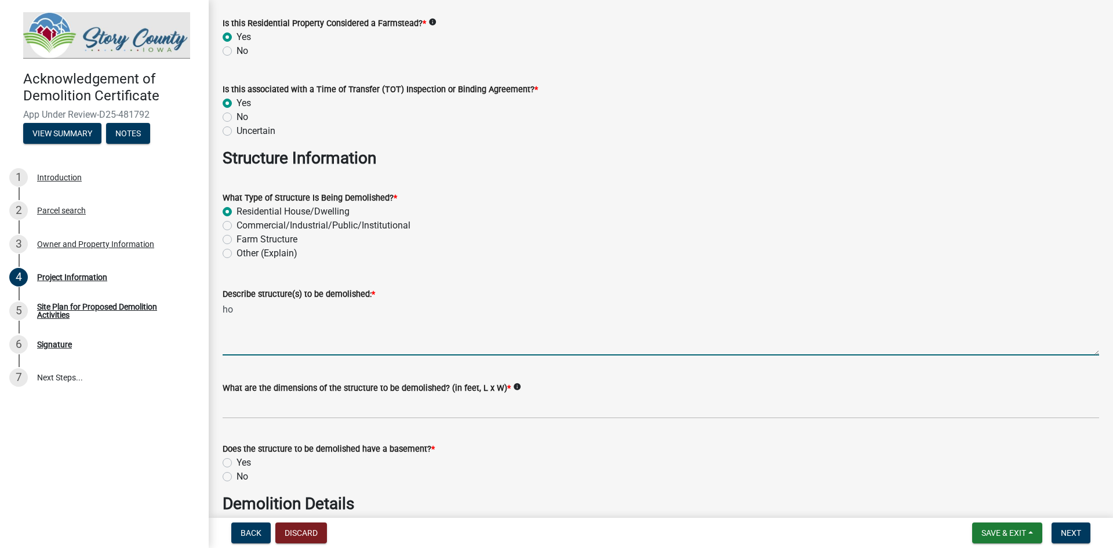
type textarea "h"
type textarea "C"
type textarea "h"
click at [346, 307] on textarea "Main house on the property" at bounding box center [661, 328] width 877 height 55
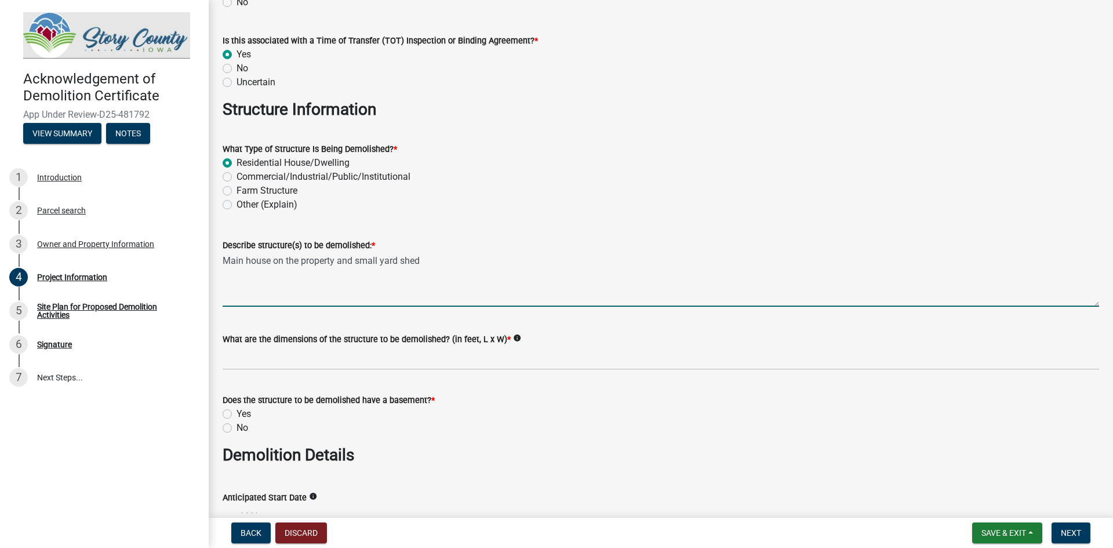
scroll to position [406, 0]
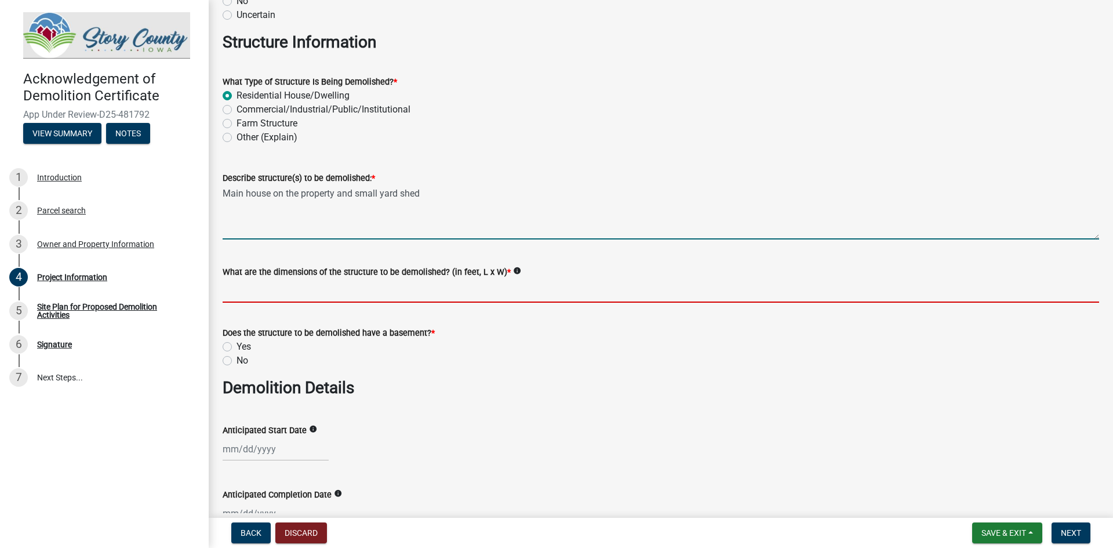
click at [372, 296] on input "What are the dimensions of the structure to be demolished? (in feet, L x W) *" at bounding box center [661, 291] width 877 height 24
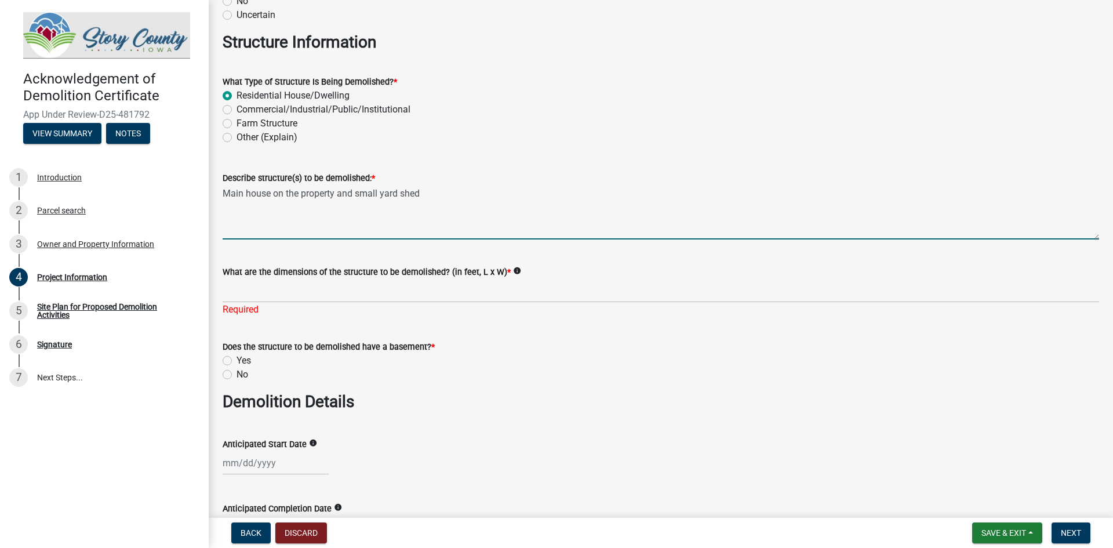
drag, startPoint x: 437, startPoint y: 209, endPoint x: 446, endPoint y: 201, distance: 12.3
click at [438, 209] on textarea "Main house on the property and small yard shed" at bounding box center [661, 212] width 877 height 55
drag, startPoint x: 438, startPoint y: 195, endPoint x: 337, endPoint y: 200, distance: 101.0
click at [337, 200] on textarea "Main house on the property and small yard shed" at bounding box center [661, 212] width 877 height 55
type textarea "Main house on the property"
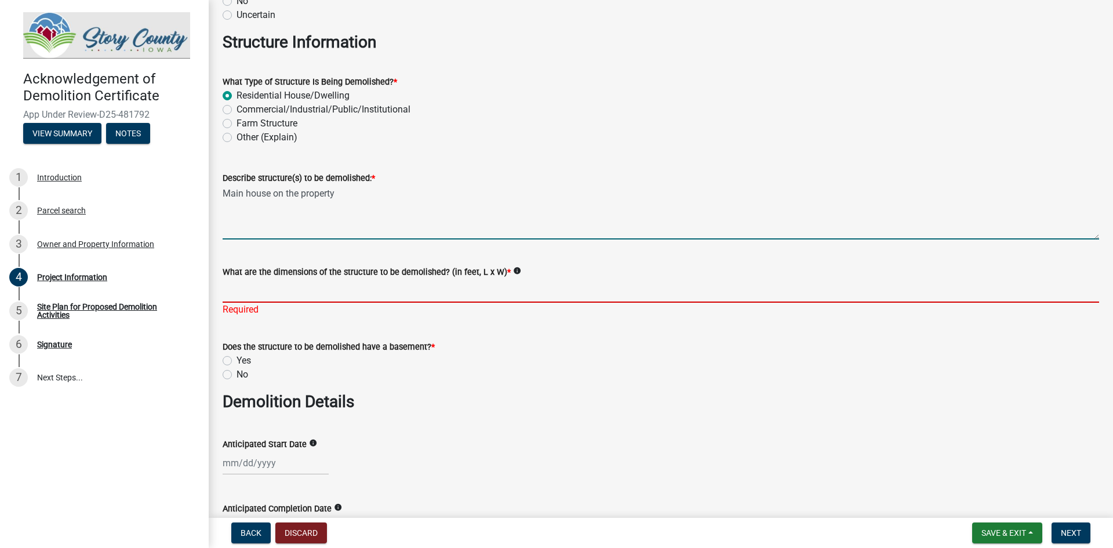
click at [367, 289] on input "What are the dimensions of the structure to be demolished? (in feet, L x W) *" at bounding box center [661, 291] width 877 height 24
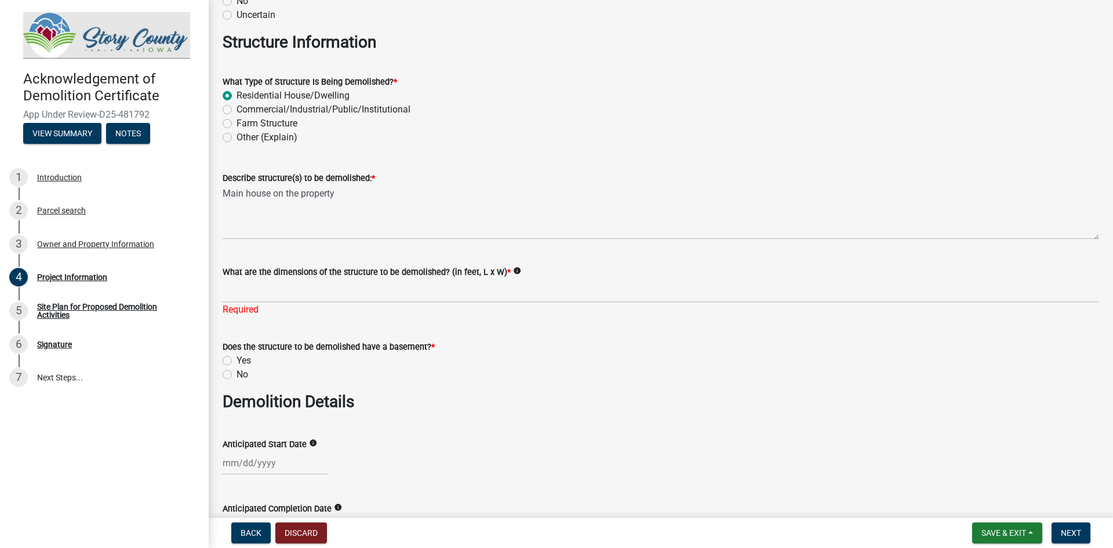
click at [514, 270] on icon "info" at bounding box center [517, 271] width 8 height 8
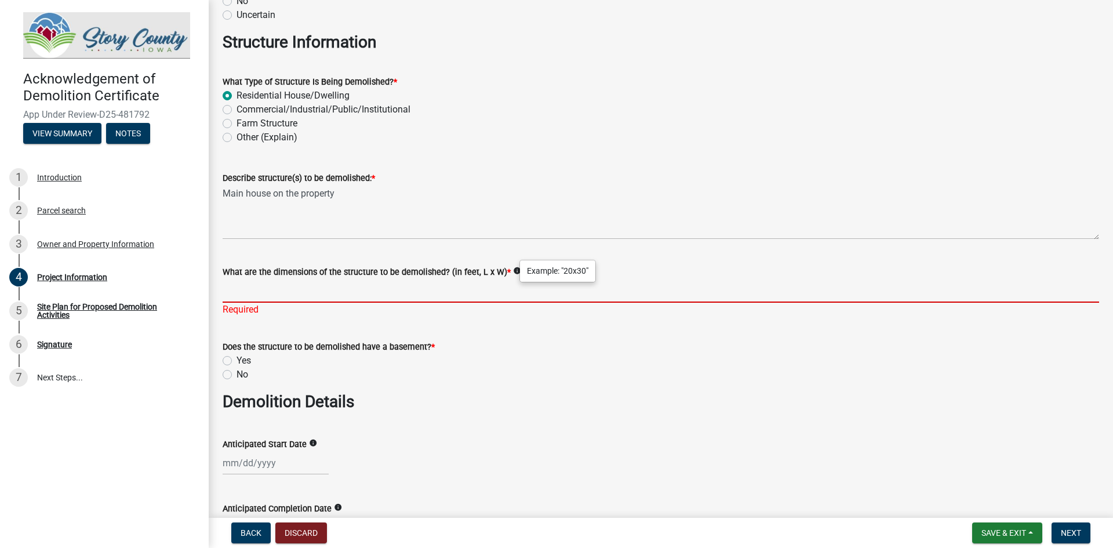
click at [793, 293] on input "What are the dimensions of the structure to be demolished? (in feet, L x W) *" at bounding box center [661, 291] width 877 height 24
click at [260, 291] on input "What are the dimensions of the structure to be demolished? (in feet, L x W) *" at bounding box center [661, 291] width 877 height 24
click at [237, 122] on label "Farm Structure" at bounding box center [267, 124] width 61 height 14
click at [237, 122] on input "Farm Structure" at bounding box center [241, 121] width 8 height 8
radio input "true"
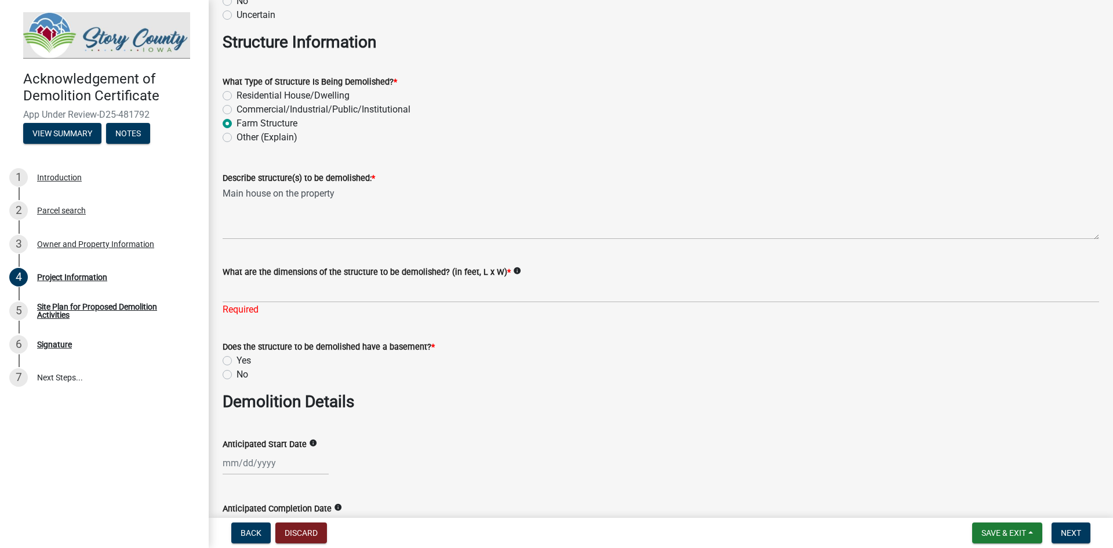
click at [237, 93] on label "Residential House/Dwelling" at bounding box center [293, 96] width 113 height 14
click at [237, 93] on input "Residential House/Dwelling" at bounding box center [241, 93] width 8 height 8
radio input "true"
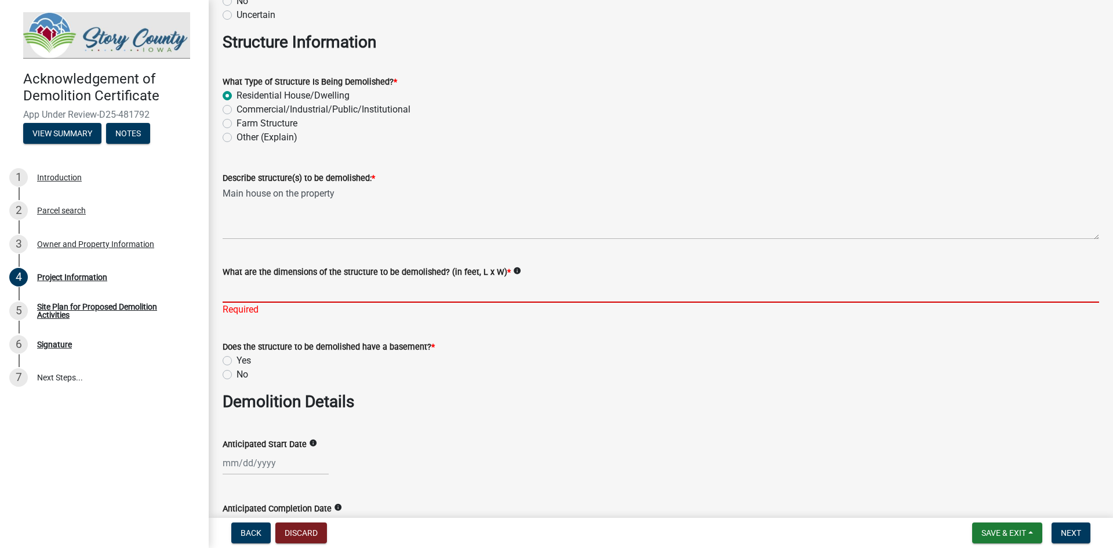
click at [266, 292] on input "What are the dimensions of the structure to be demolished? (in feet, L x W) *" at bounding box center [661, 291] width 877 height 24
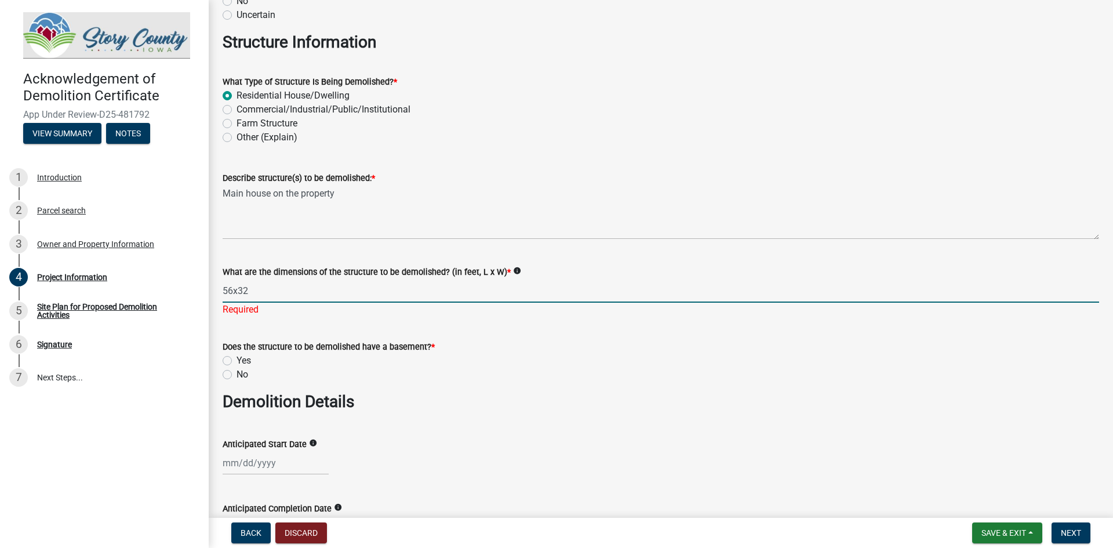
type input "56x32"
click at [230, 359] on div "Does the structure to be demolished have a basement? * Yes No" at bounding box center [661, 361] width 877 height 42
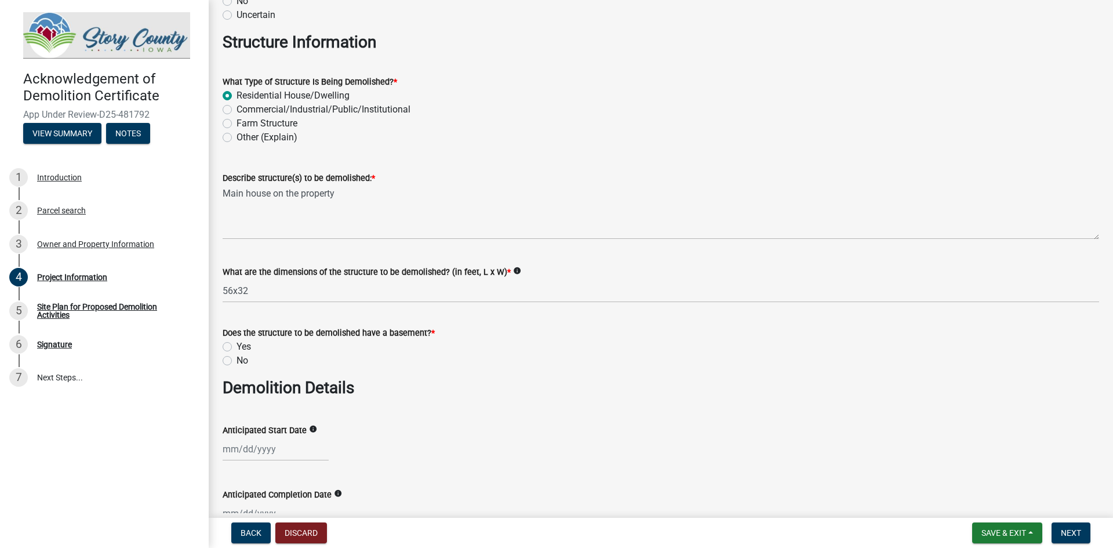
click at [237, 344] on label "Yes" at bounding box center [244, 347] width 14 height 14
click at [237, 344] on input "Yes" at bounding box center [241, 344] width 8 height 8
radio input "true"
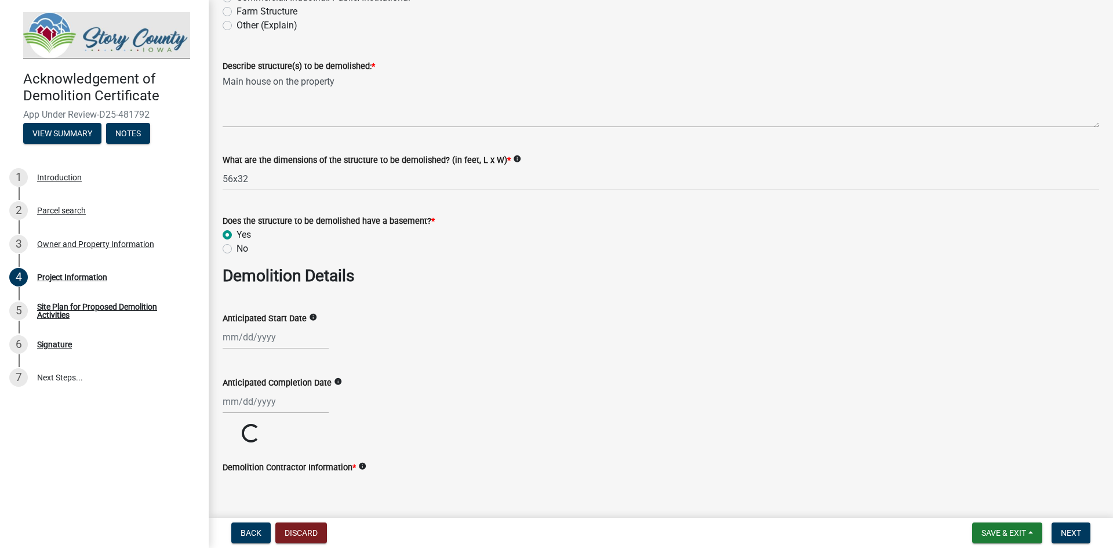
scroll to position [522, 0]
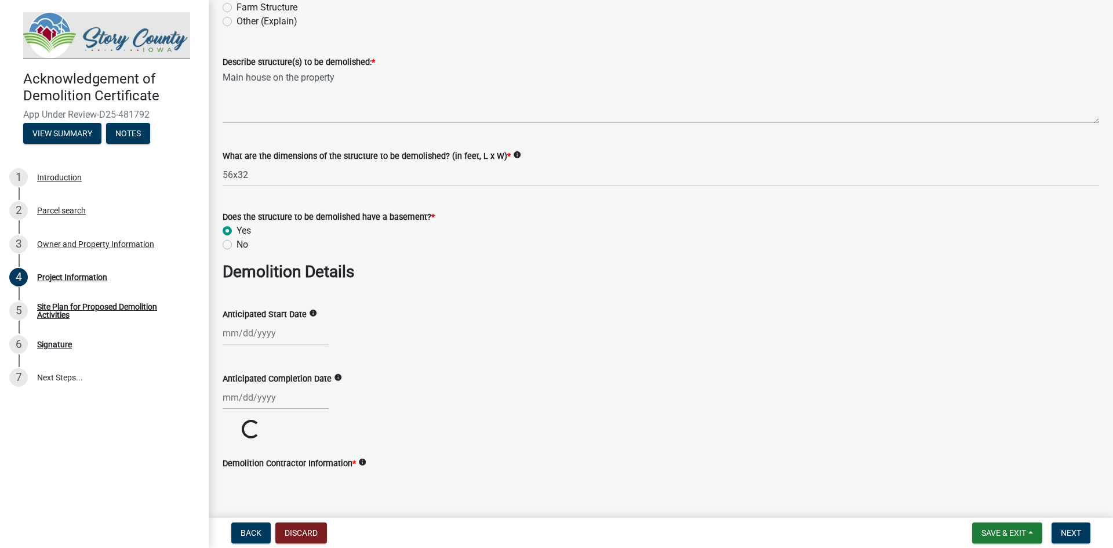
click at [268, 339] on div at bounding box center [276, 333] width 106 height 24
select select "9"
select select "2025"
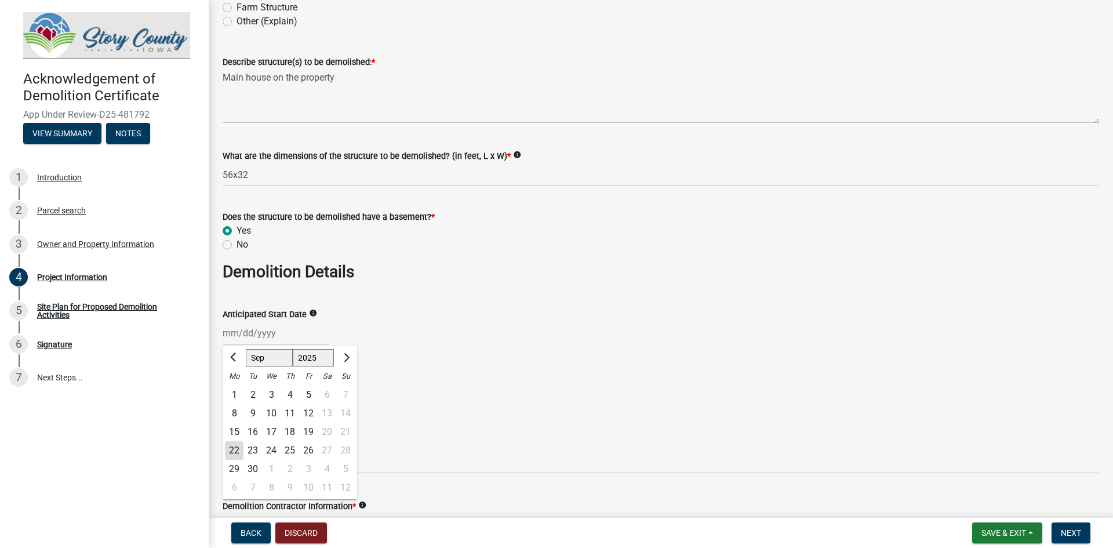
click at [304, 451] on div "26" at bounding box center [308, 450] width 19 height 19
type input "09/26/2025"
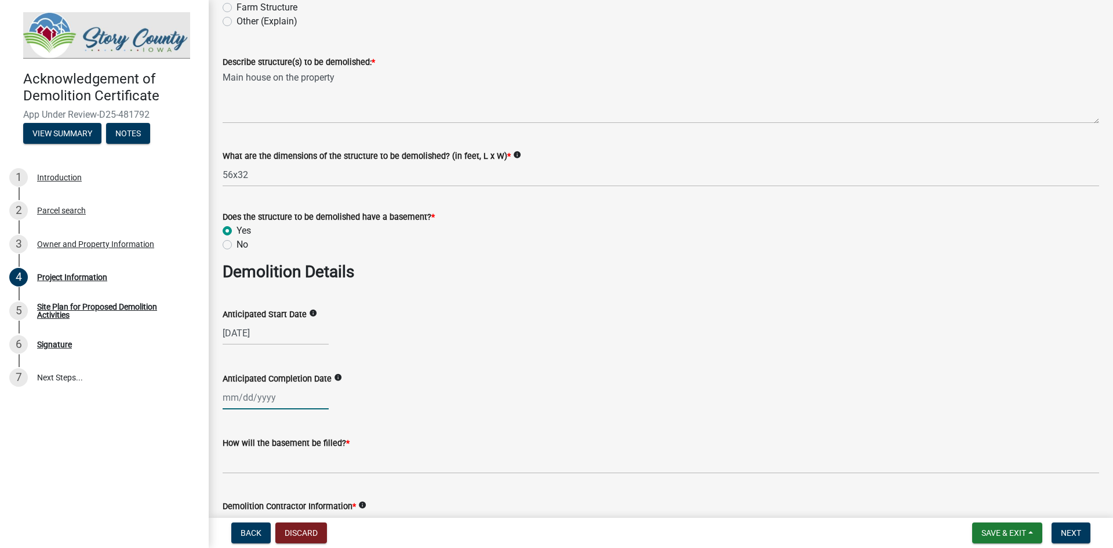
click at [307, 397] on div at bounding box center [276, 398] width 106 height 24
select select "9"
select select "2025"
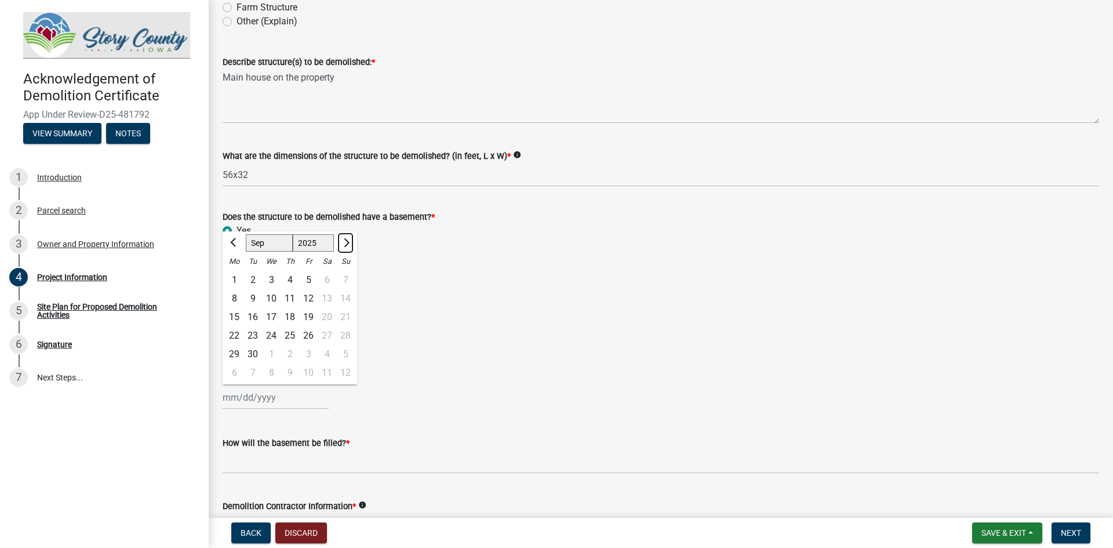
click at [349, 240] on button "Next month" at bounding box center [346, 243] width 14 height 19
select select "10"
click at [310, 356] on div "31" at bounding box center [308, 354] width 19 height 19
type input "10/31/2025"
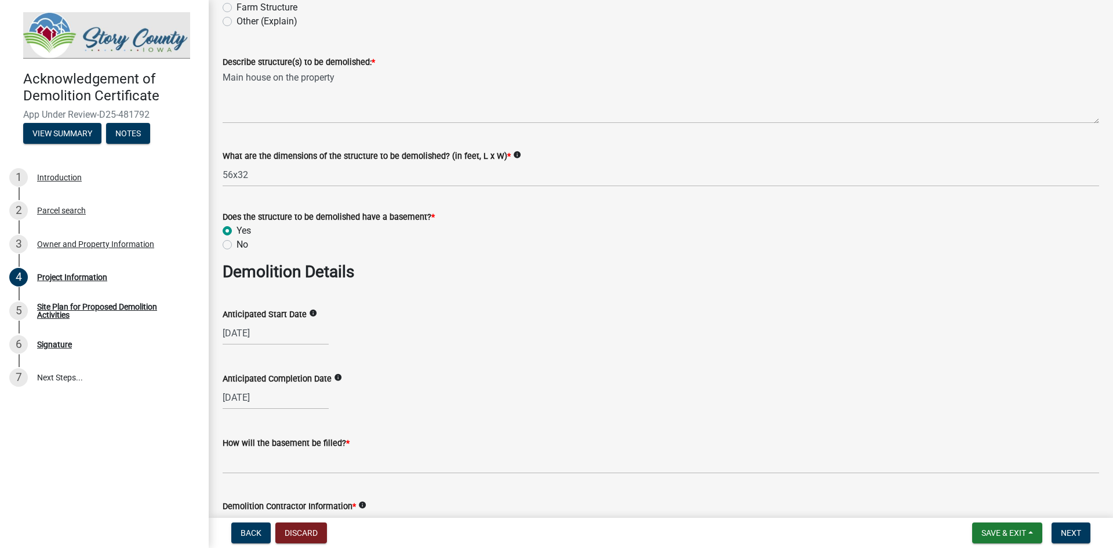
click at [543, 393] on div "10/31/2025" at bounding box center [661, 398] width 877 height 24
select select "10"
select select "2025"
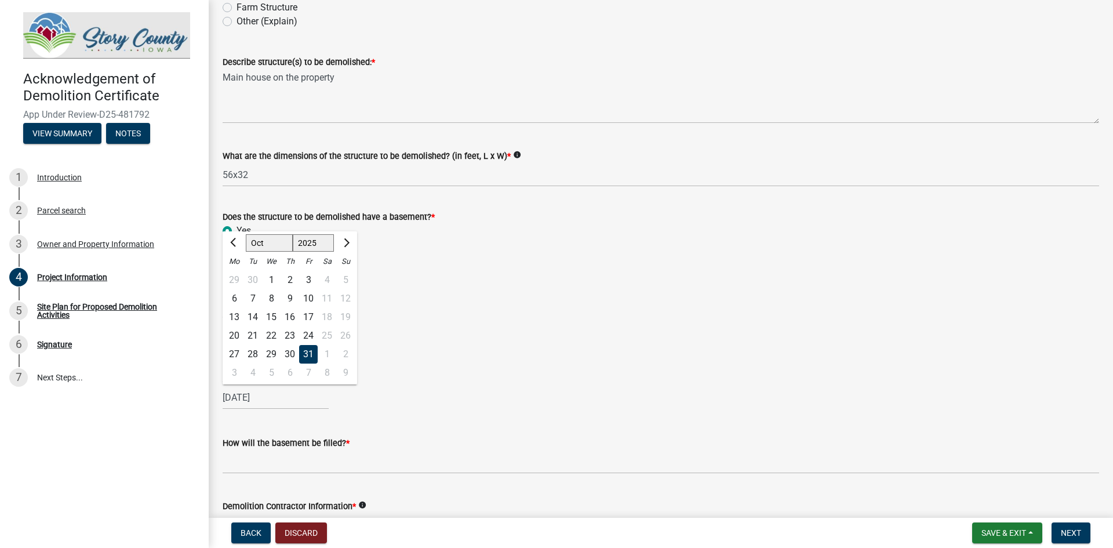
click at [301, 400] on div "10/31/2025 Jan Feb Mar Apr May Jun Jul Aug Sep Oct Nov Dec 1525 1526 1527 1528 …" at bounding box center [276, 398] width 106 height 24
click at [518, 382] on div "Anticipated Completion Date info" at bounding box center [661, 379] width 877 height 14
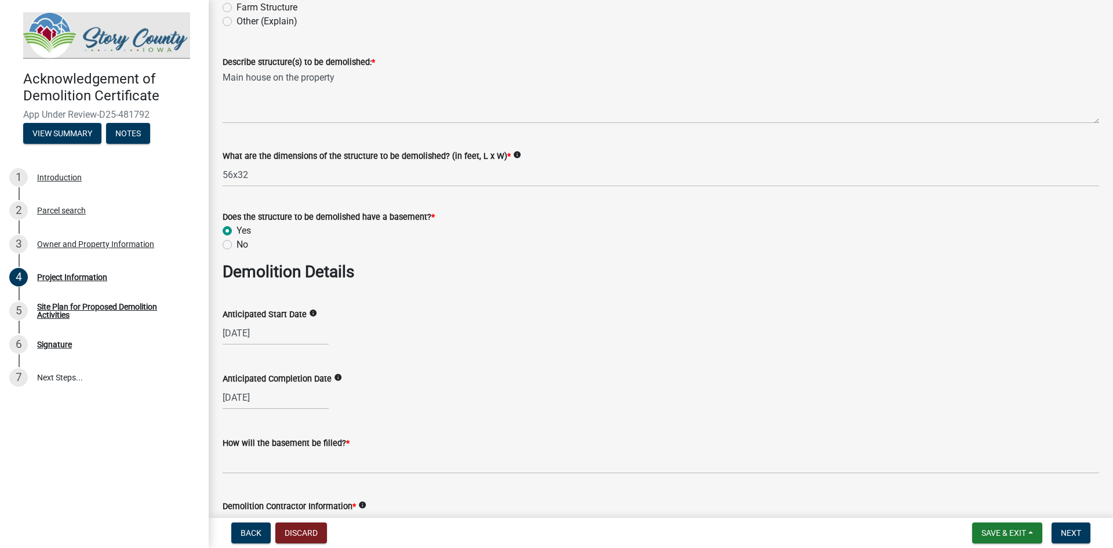
scroll to position [580, 0]
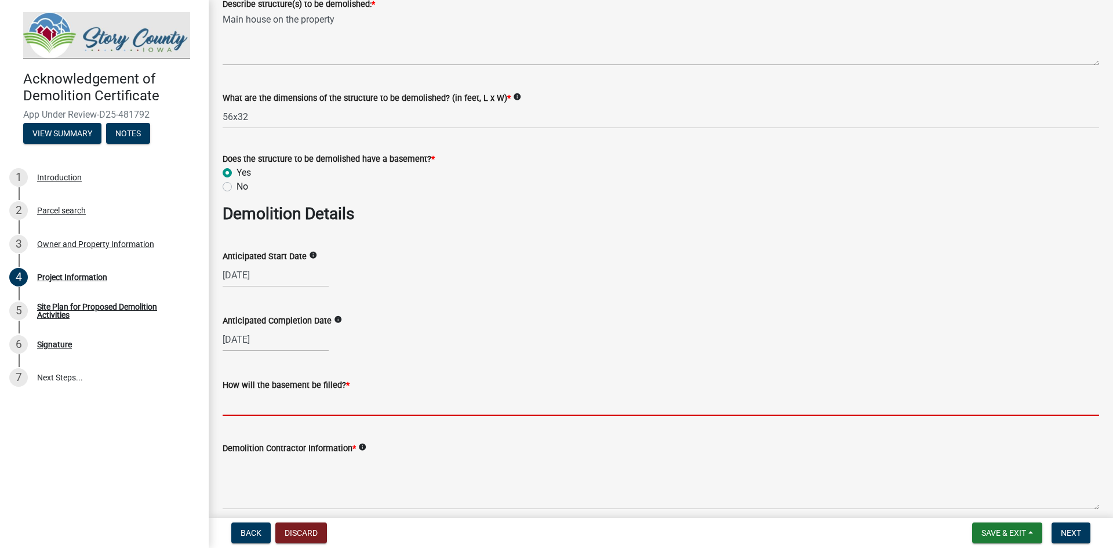
click at [371, 403] on input "How will the basement be filled? *" at bounding box center [661, 404] width 877 height 24
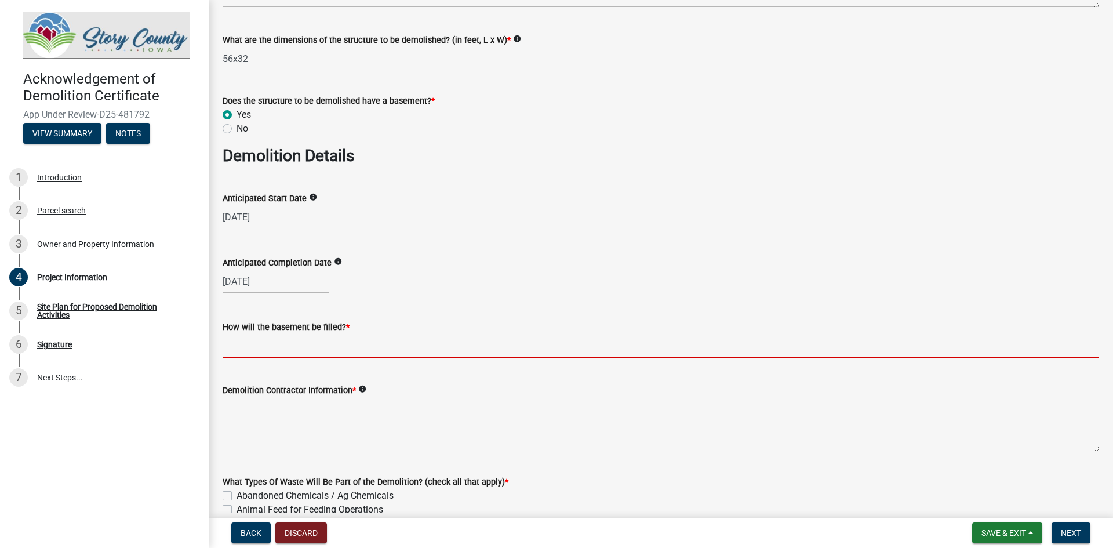
click at [300, 349] on input "How will the basement be filled? *" at bounding box center [661, 346] width 877 height 24
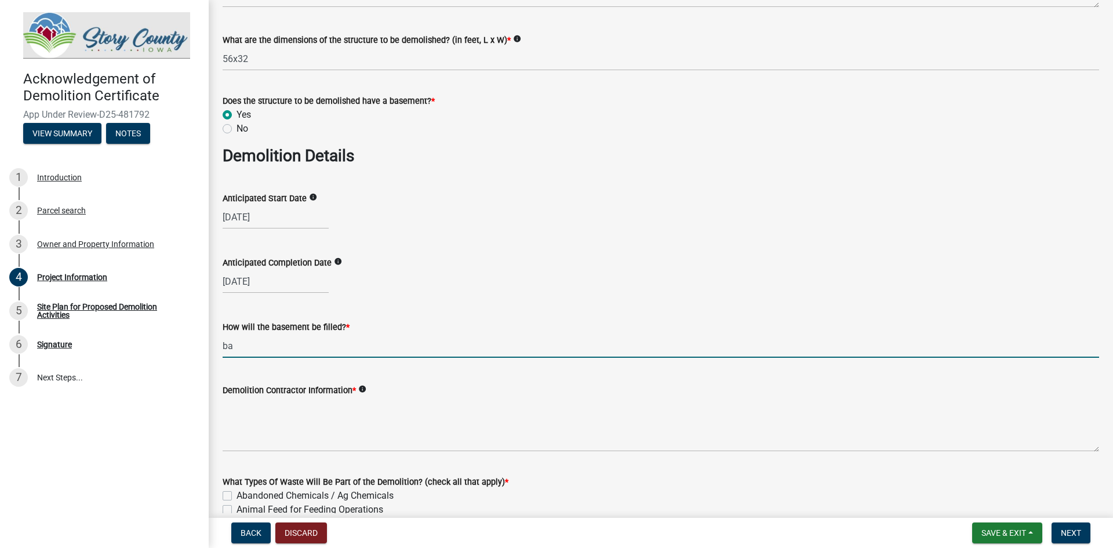
type input "b"
type input "W"
type input "Basement walls will be removed via excavation, and backfilled with dirt."
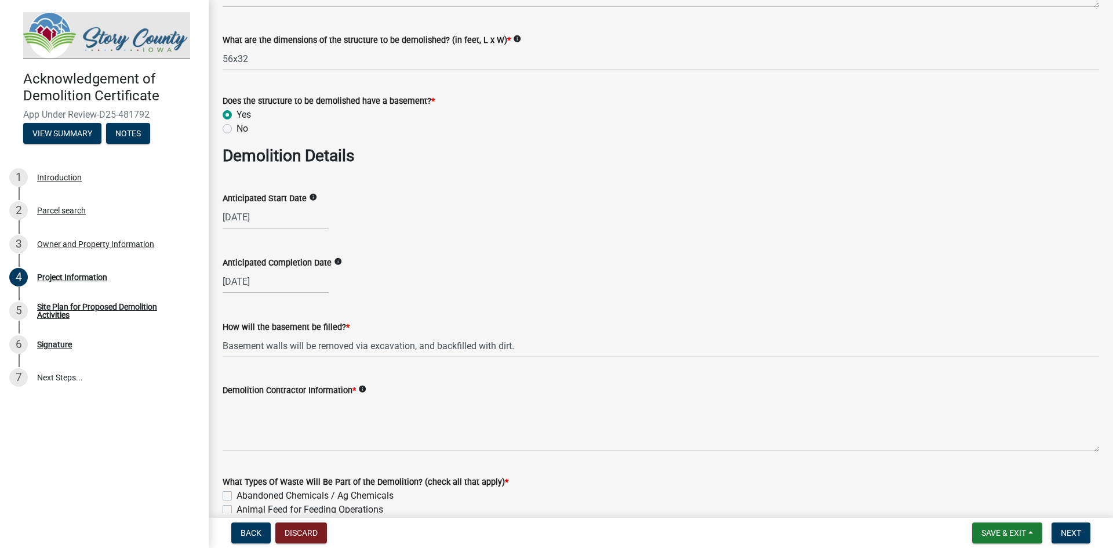
click at [360, 387] on icon "info" at bounding box center [362, 389] width 8 height 8
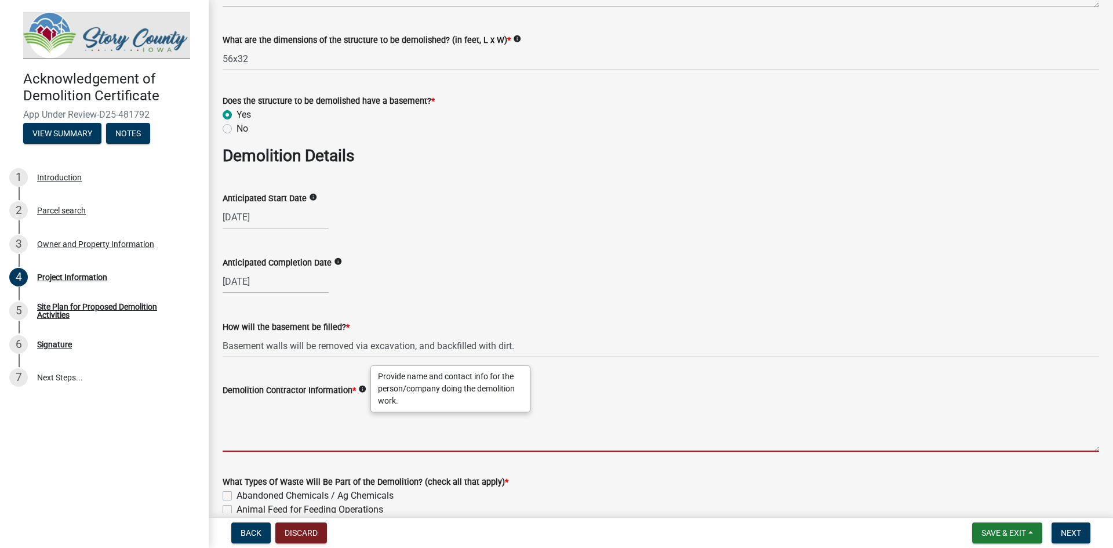
click at [299, 447] on textarea "Demolition Contractor Information *" at bounding box center [661, 424] width 877 height 55
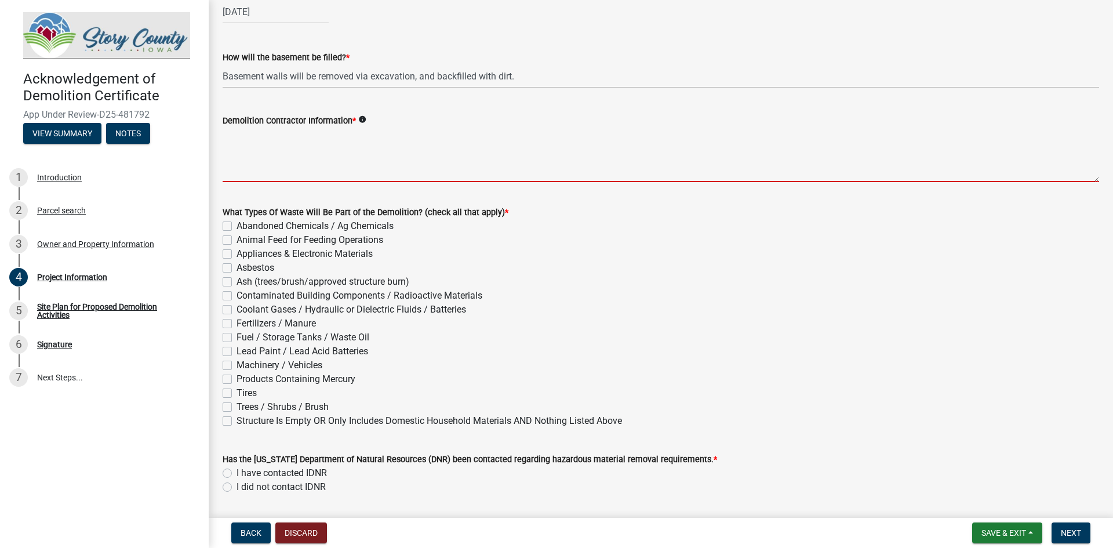
scroll to position [928, 0]
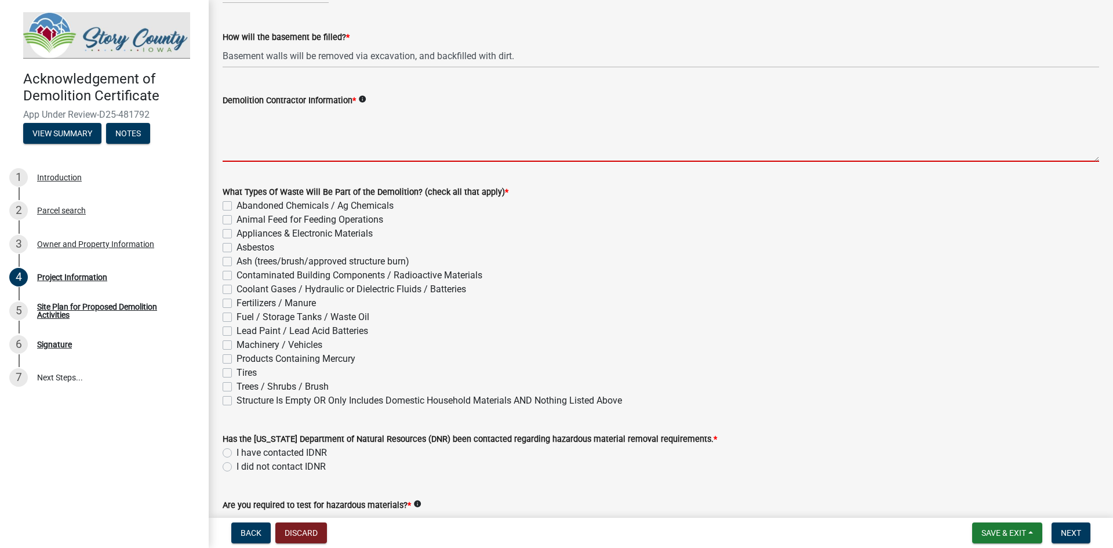
click at [228, 398] on div "What Types Of Waste Will Be Part of the Demolition? (check all that apply) * Ab…" at bounding box center [661, 296] width 877 height 223
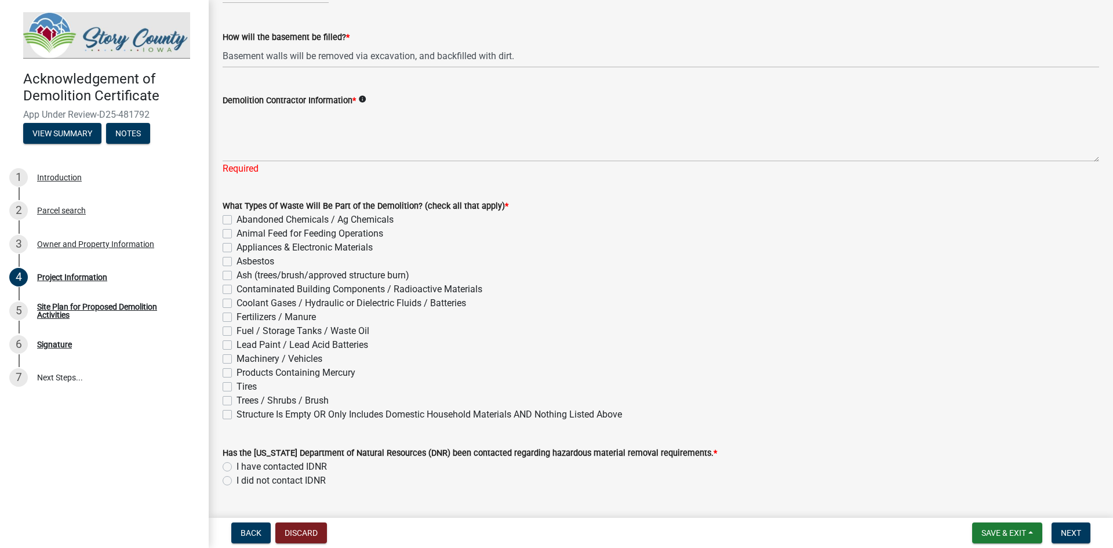
click at [237, 413] on label "Structure Is Empty OR Only Includes Domestic Household Materials AND Nothing Li…" at bounding box center [430, 415] width 386 height 14
click at [237, 413] on input "Structure Is Empty OR Only Includes Domestic Household Materials AND Nothing Li…" at bounding box center [241, 412] width 8 height 8
checkbox input "true"
checkbox input "false"
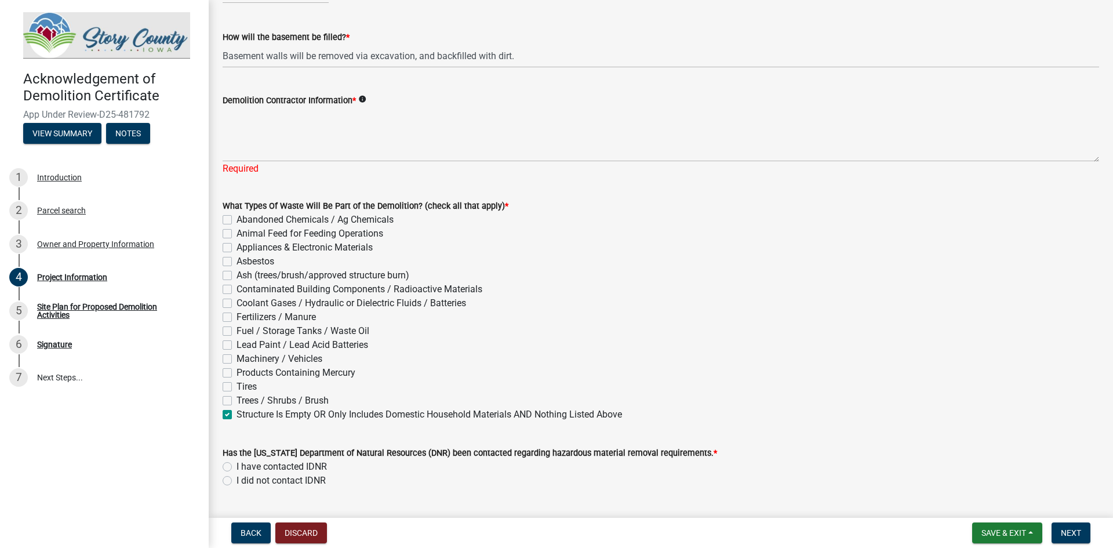
checkbox input "false"
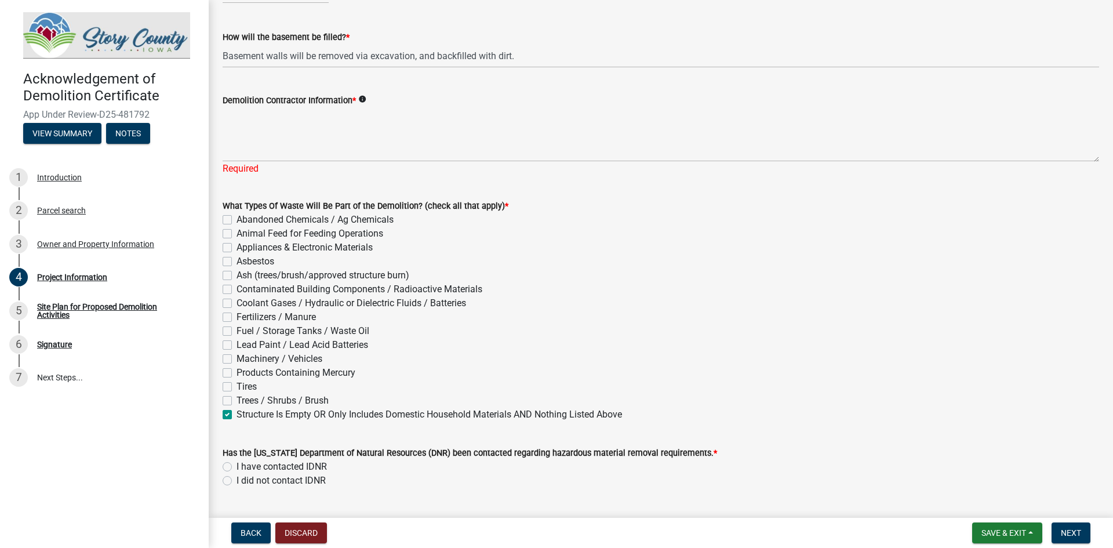
checkbox input "false"
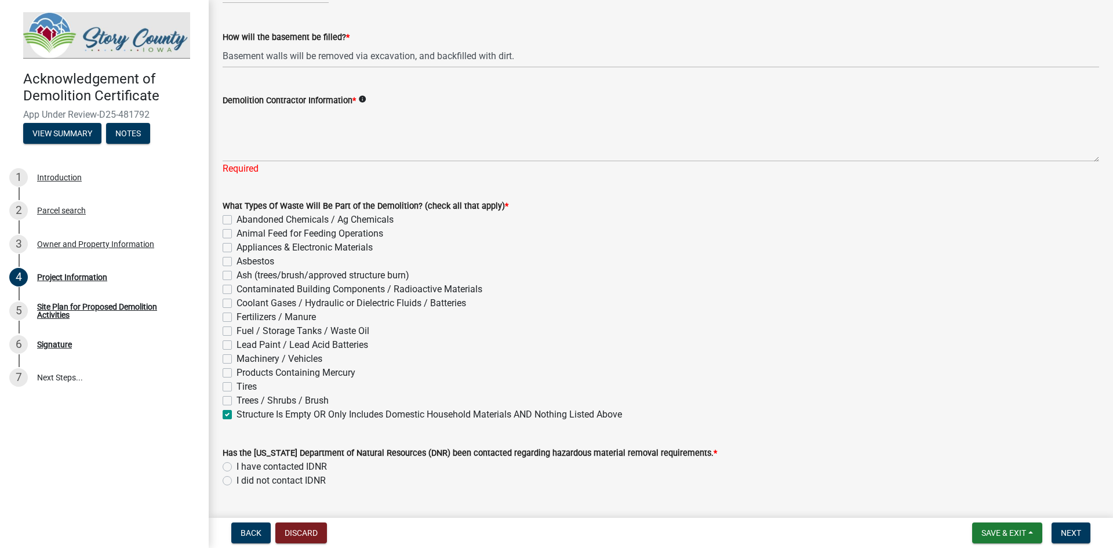
checkbox input "false"
checkbox input "true"
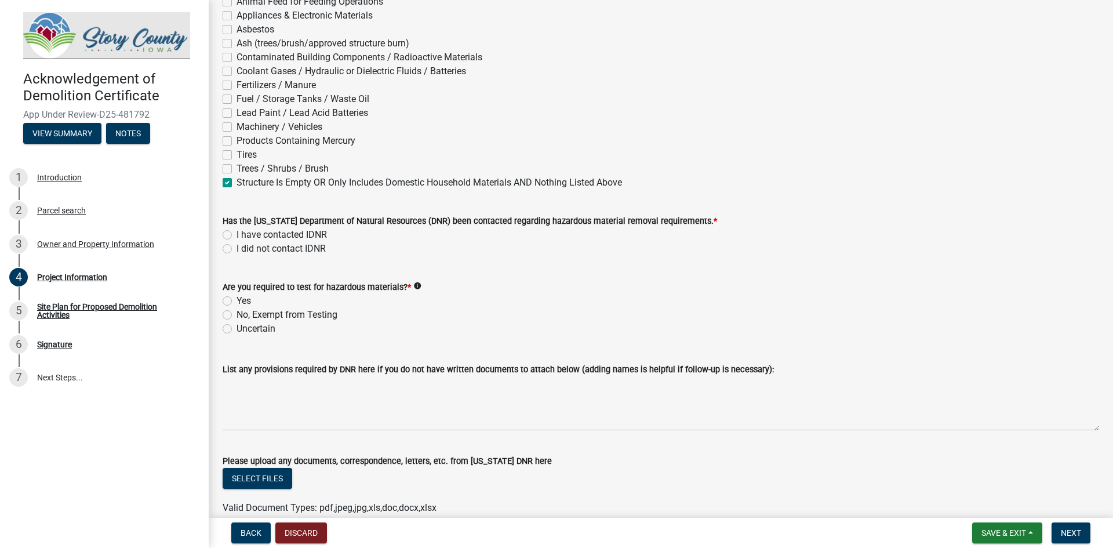
scroll to position [1218, 0]
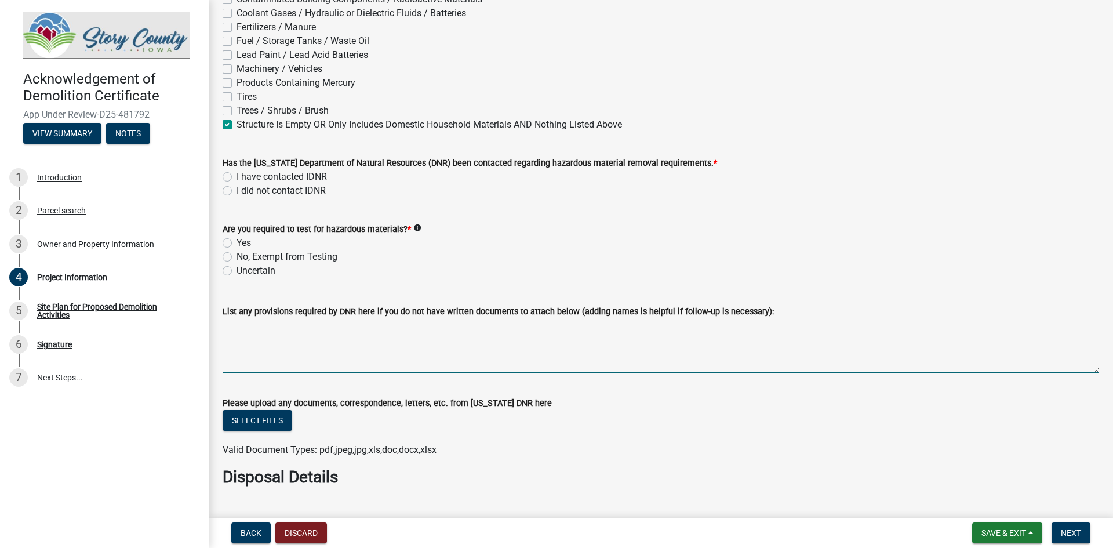
click at [450, 347] on textarea "List any provisions required by DNR here if you do not have written documents t…" at bounding box center [661, 345] width 877 height 55
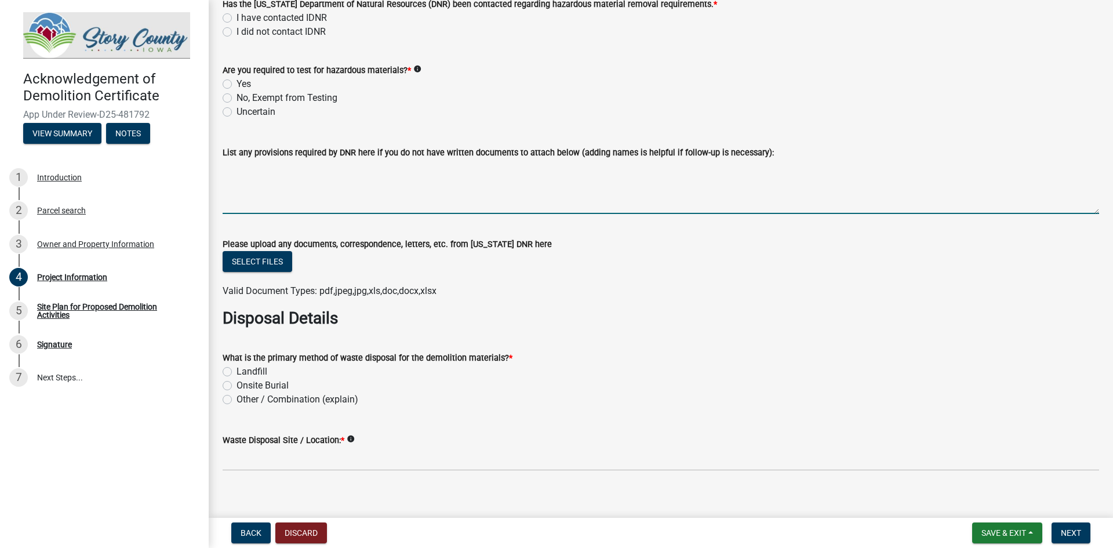
scroll to position [1389, 0]
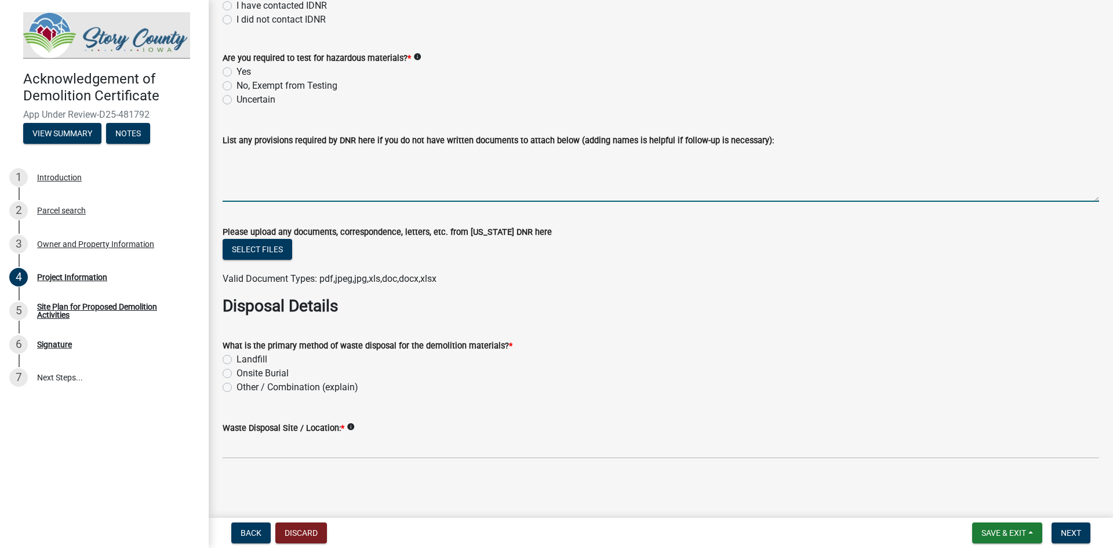
click at [237, 388] on label "Other / Combination (explain)" at bounding box center [298, 387] width 122 height 14
click at [237, 388] on input "Other / Combination (explain)" at bounding box center [241, 384] width 8 height 8
radio input "true"
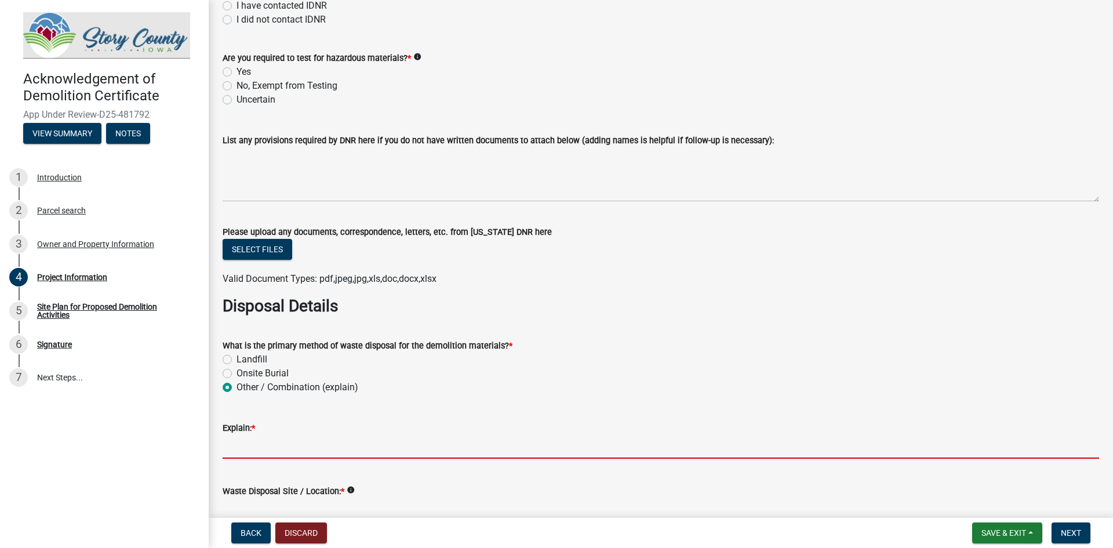
click at [264, 449] on input "Explain: *" at bounding box center [661, 447] width 877 height 24
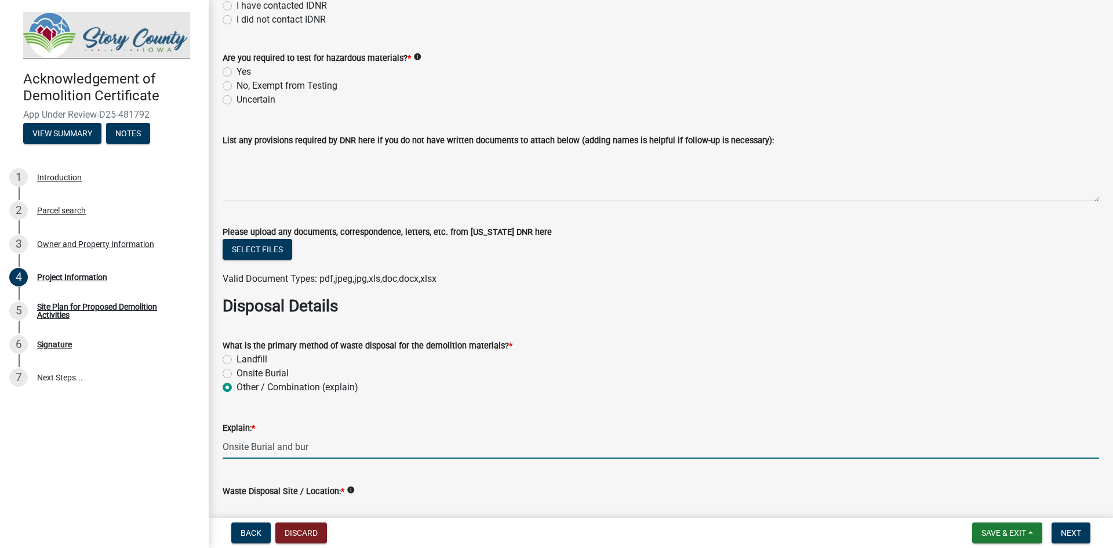
type input "Onsite Burial and burn"
drag, startPoint x: 325, startPoint y: 447, endPoint x: 196, endPoint y: 448, distance: 129.3
click at [196, 448] on div "Acknowledgement of Demolition Certificate App Under Review-D25-481792 View Summ…" at bounding box center [556, 274] width 1113 height 548
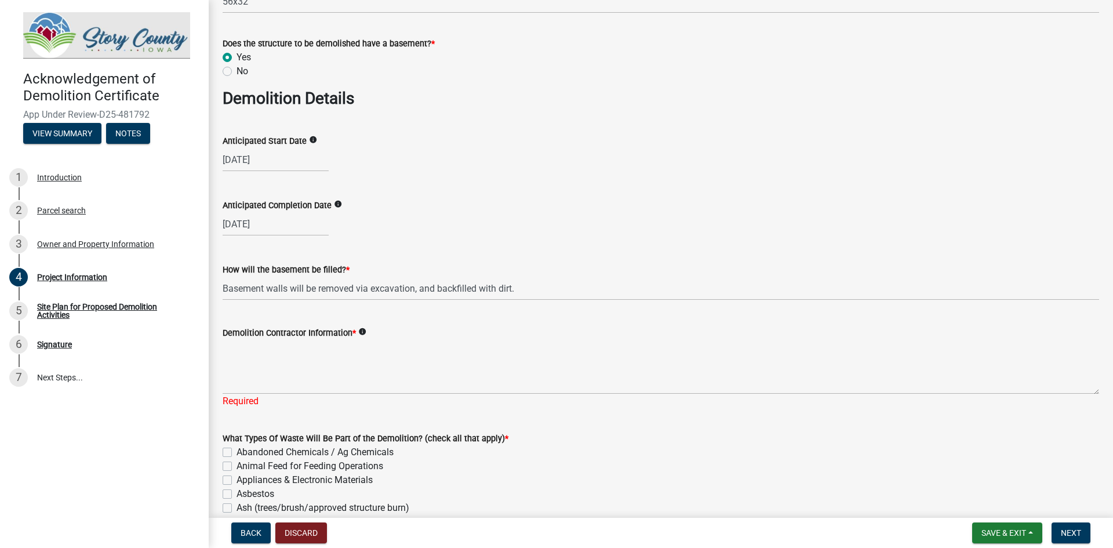
scroll to position [696, 0]
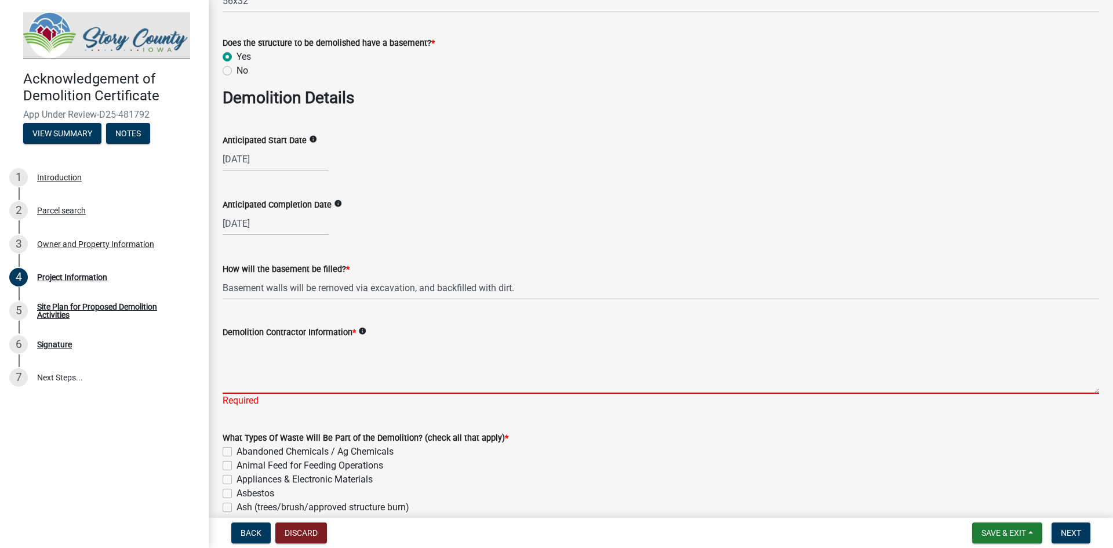
click at [300, 376] on textarea "Demolition Contractor Information *" at bounding box center [661, 366] width 877 height 55
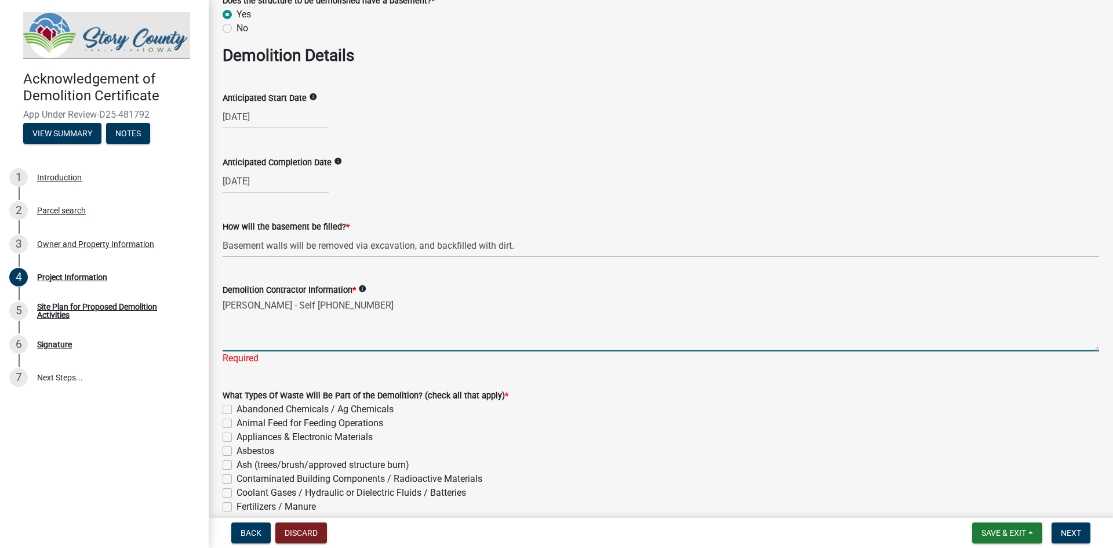
scroll to position [654, 0]
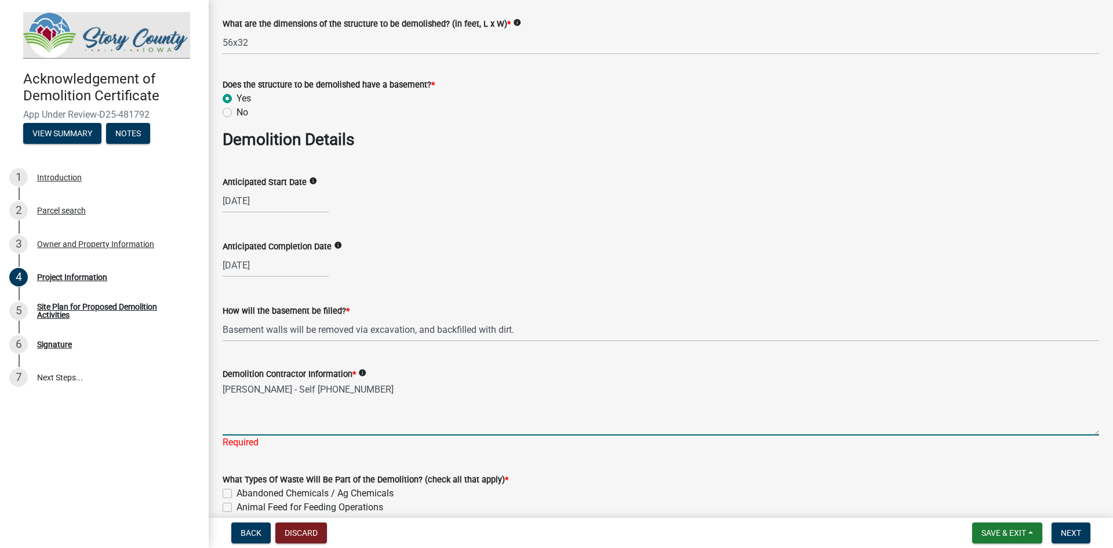
drag, startPoint x: 378, startPoint y: 389, endPoint x: 294, endPoint y: 385, distance: 83.6
click at [294, 385] on textarea "Richard Johnson - Self 515-450-2159" at bounding box center [661, 408] width 877 height 55
type textarea "Richard Johnson"
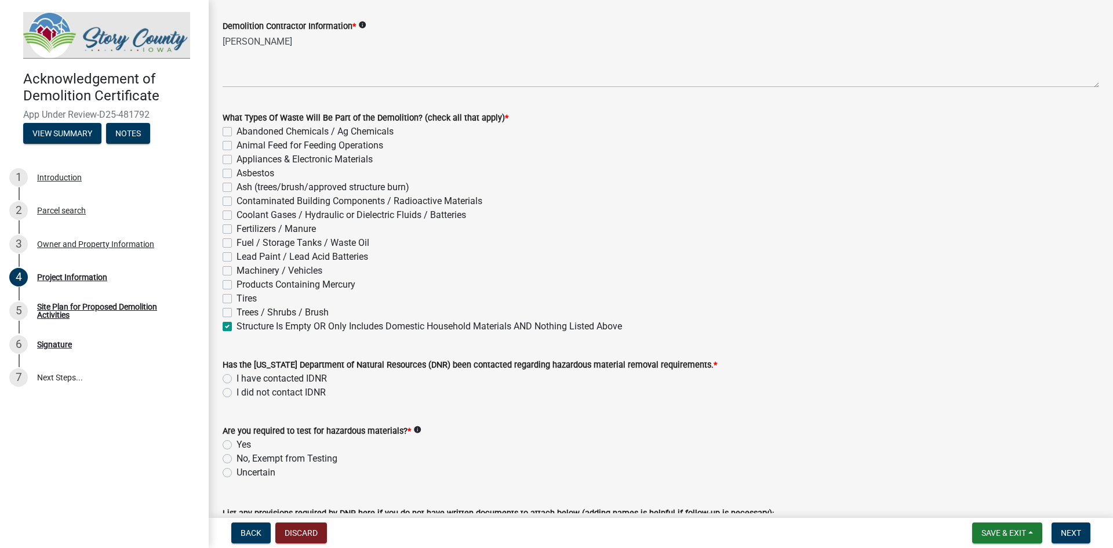
scroll to position [1060, 0]
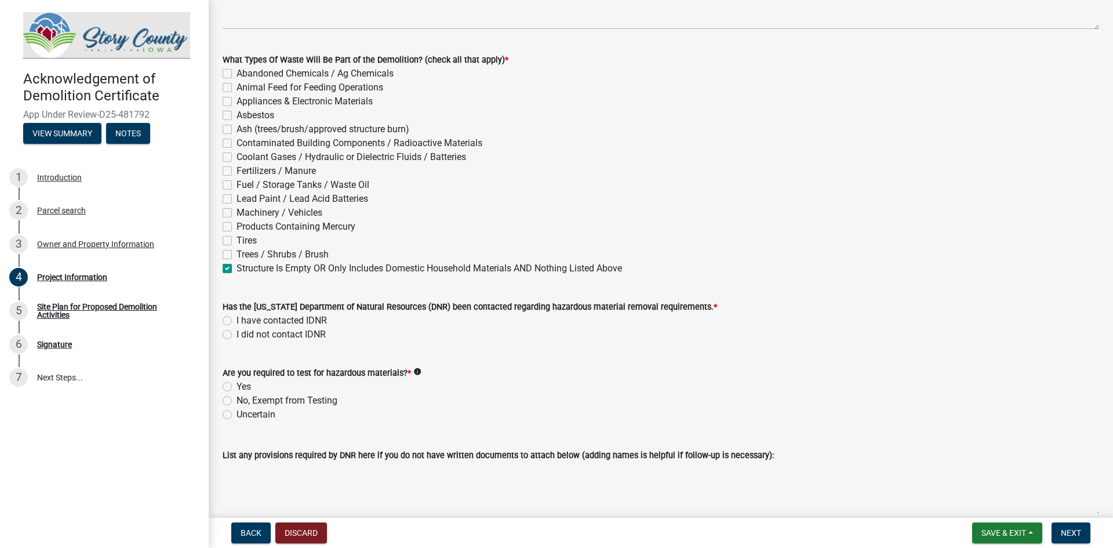
click at [237, 320] on label "I have contacted IDNR" at bounding box center [282, 321] width 90 height 14
click at [237, 320] on input "I have contacted IDNR" at bounding box center [241, 318] width 8 height 8
radio input "true"
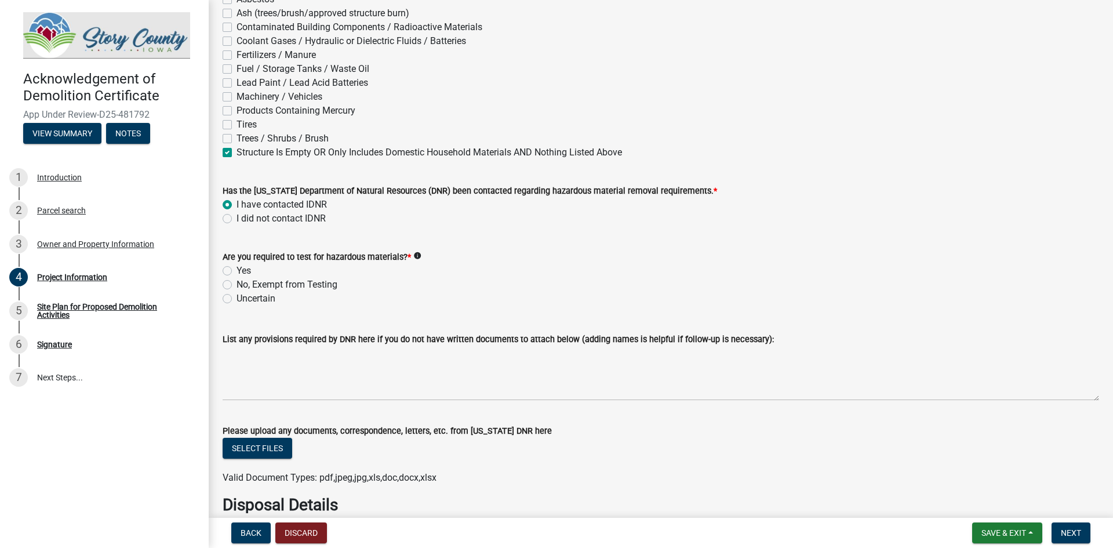
scroll to position [1234, 0]
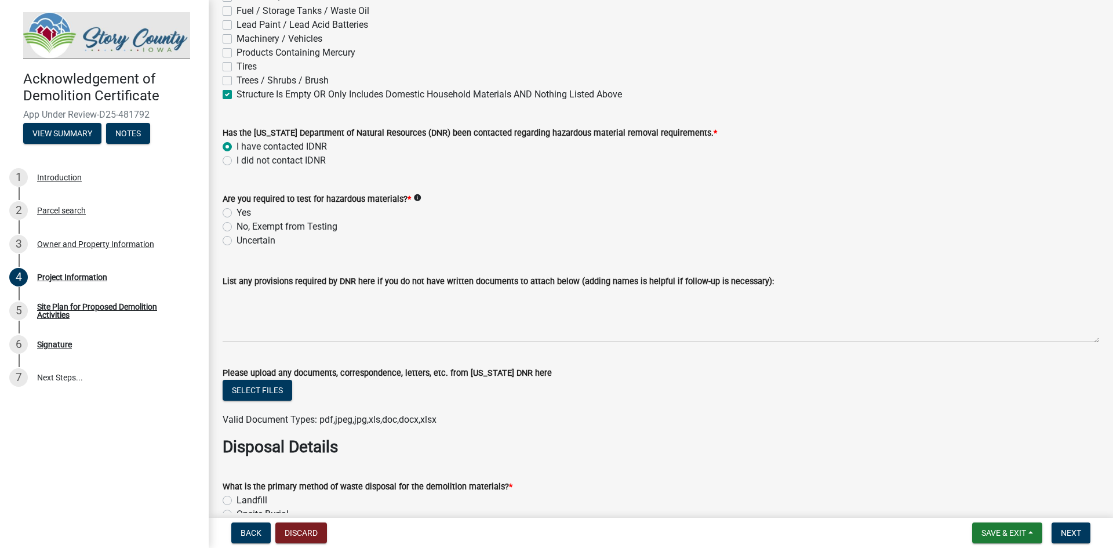
click at [237, 245] on label "Uncertain" at bounding box center [256, 241] width 39 height 14
click at [237, 241] on input "Uncertain" at bounding box center [241, 238] width 8 height 8
radio input "true"
click at [514, 220] on div "No, Exempt from Testing" at bounding box center [661, 227] width 877 height 14
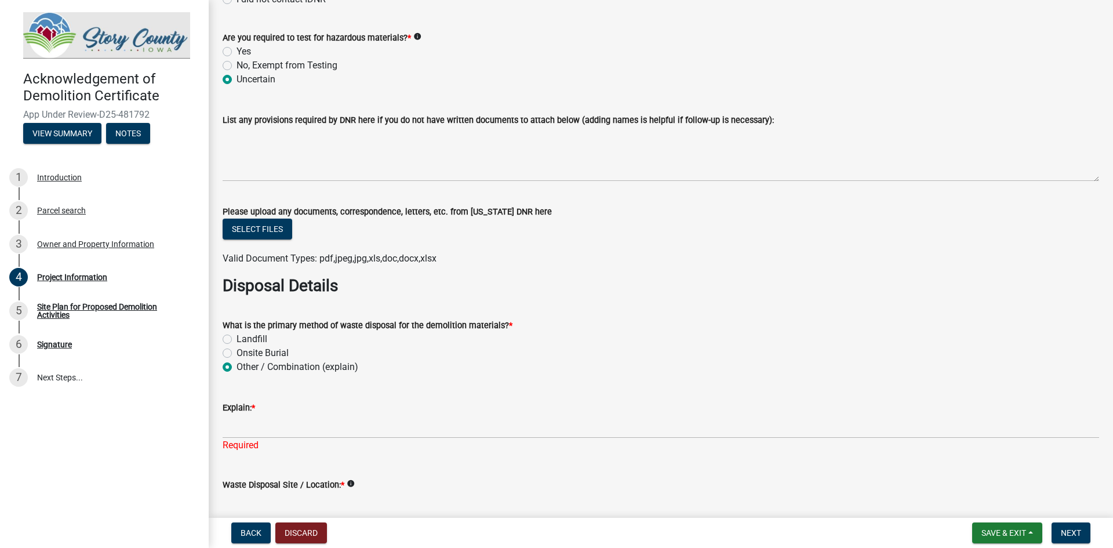
scroll to position [1408, 0]
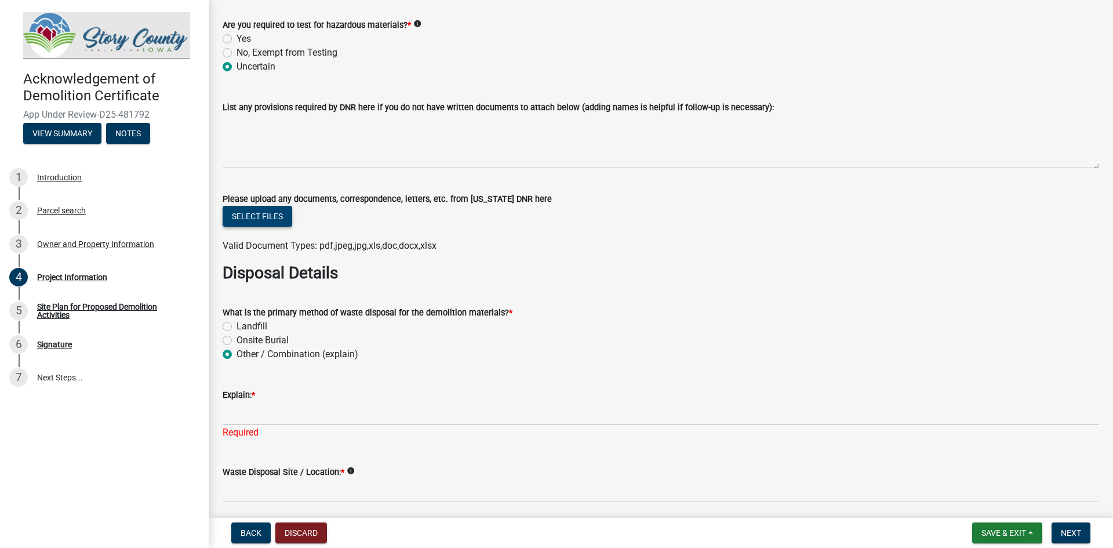
click at [280, 218] on button "Select files" at bounding box center [258, 216] width 70 height 21
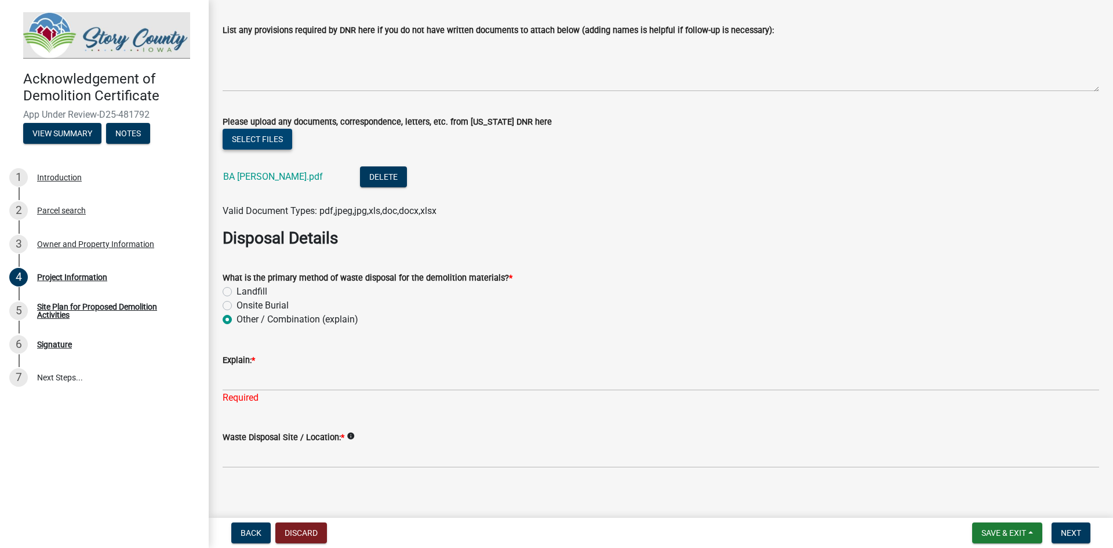
scroll to position [1494, 0]
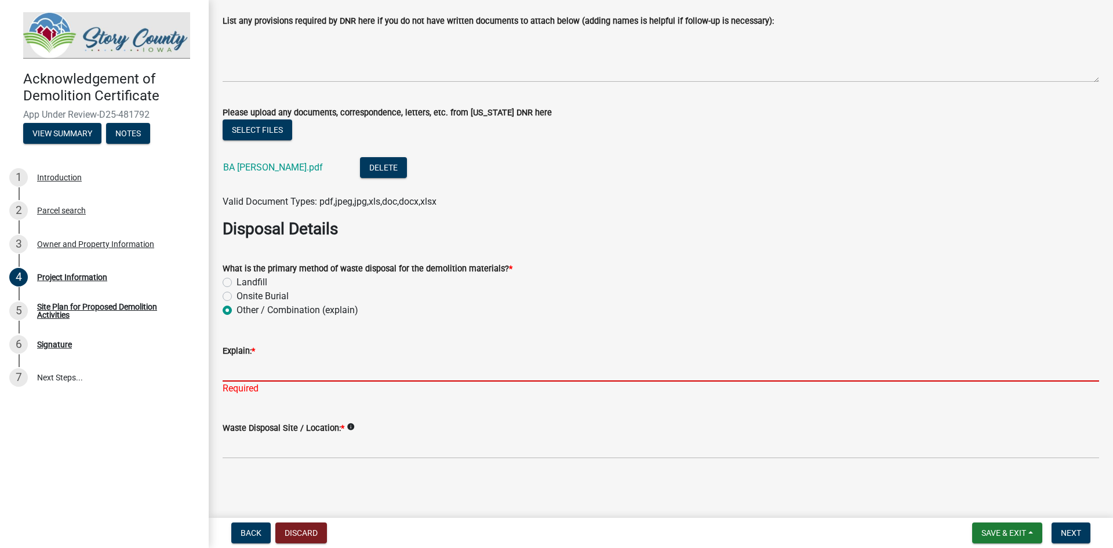
click at [299, 363] on input "Explain: *" at bounding box center [661, 370] width 877 height 24
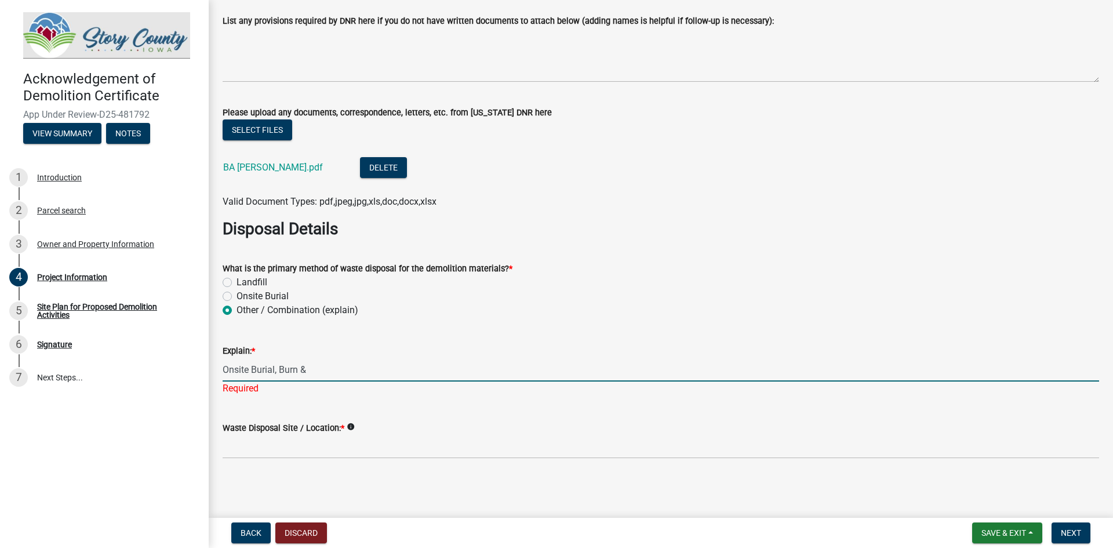
type input "Onsite Burial, Burn &"
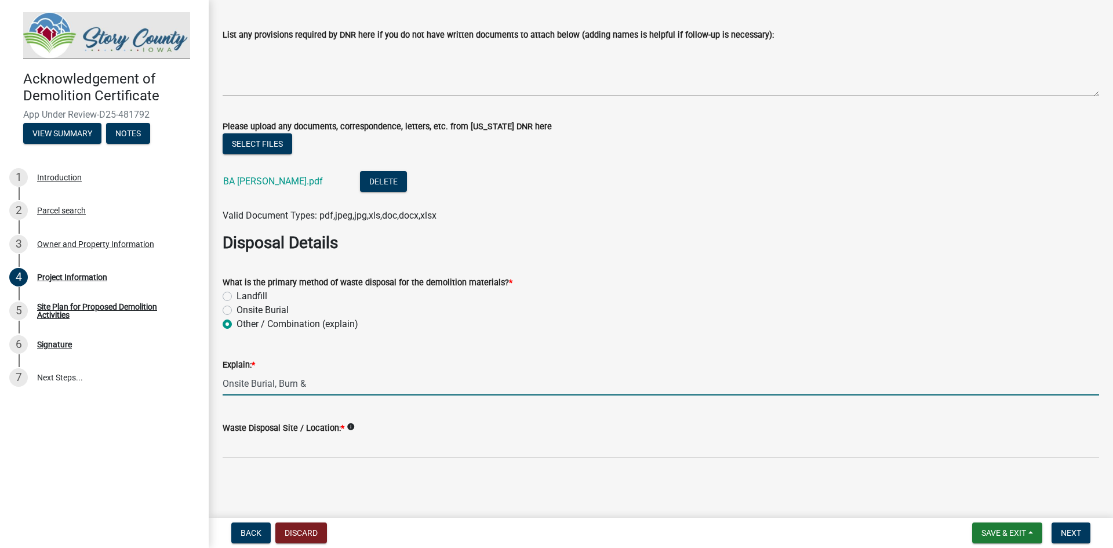
scroll to position [1481, 0]
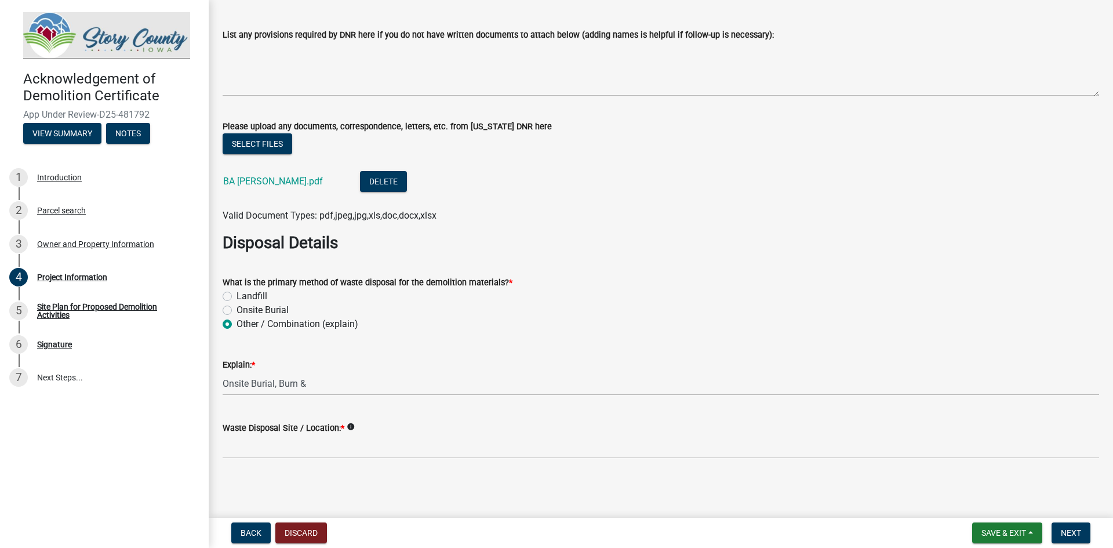
click at [267, 460] on wm-data-entity-input "Waste Disposal Site / Location: * info" at bounding box center [661, 436] width 877 height 63
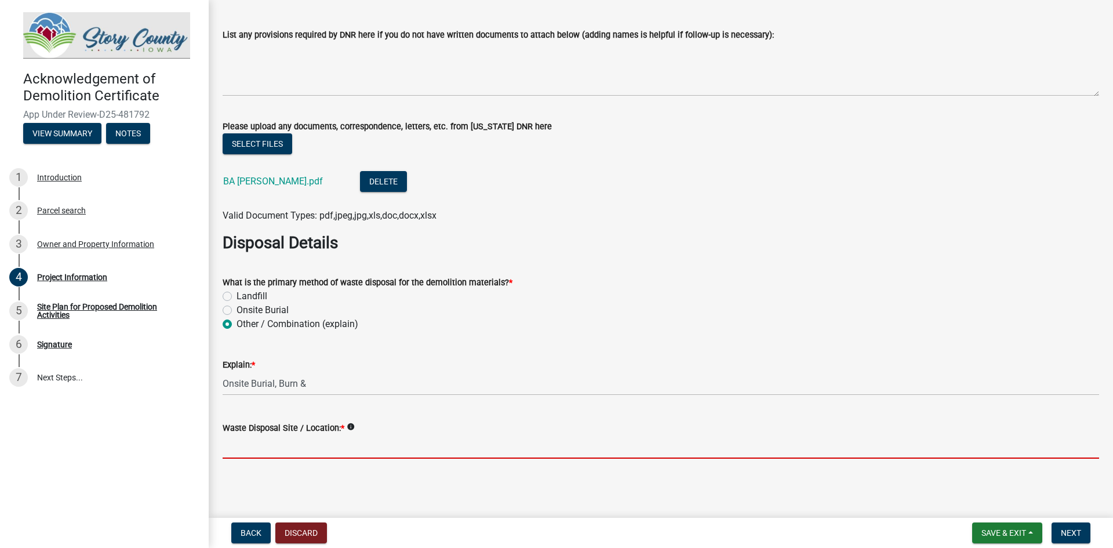
click at [277, 452] on input "Waste Disposal Site / Location: *" at bounding box center [661, 447] width 877 height 24
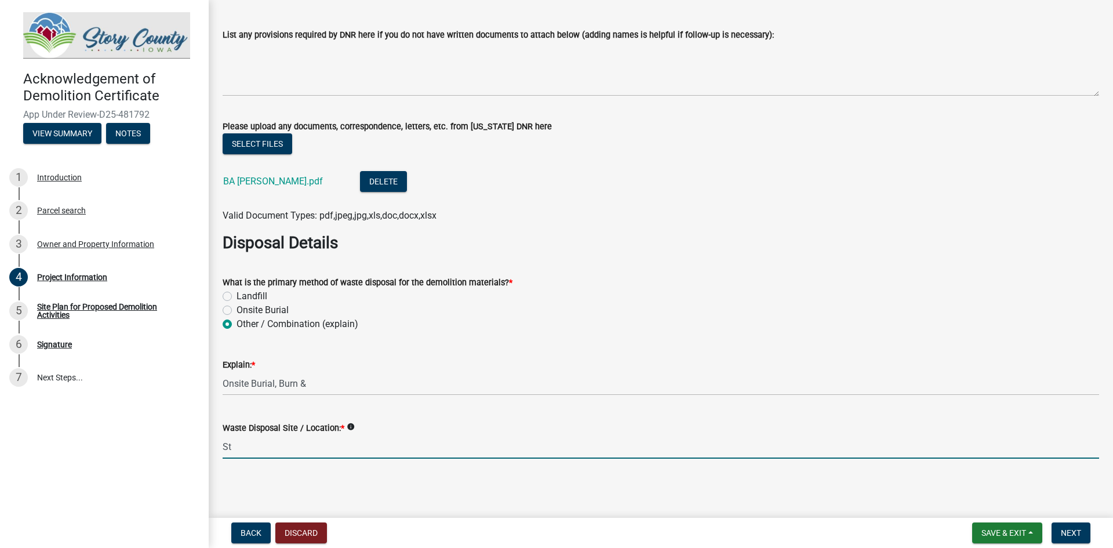
type input "S"
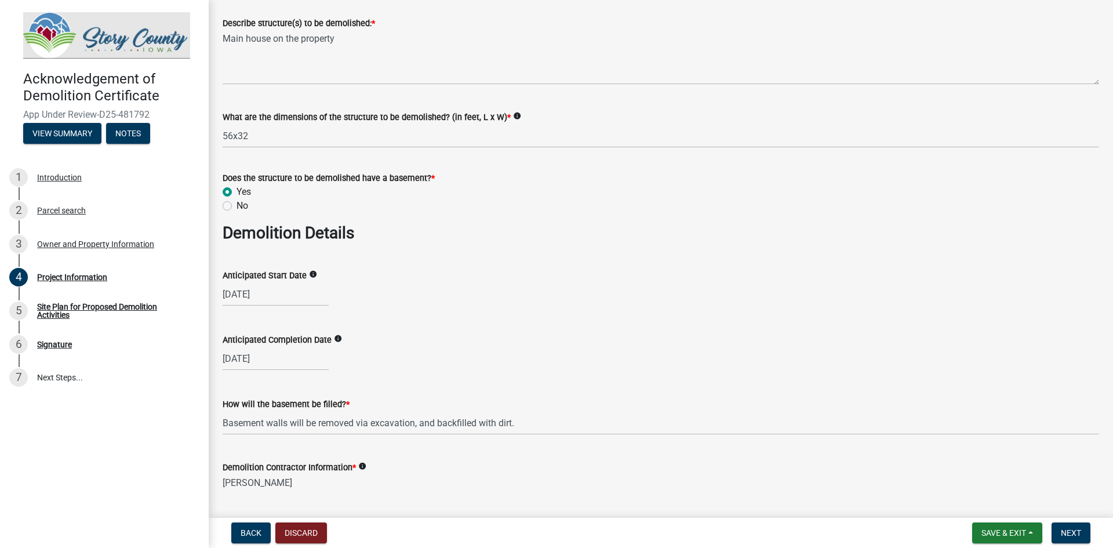
scroll to position [553, 0]
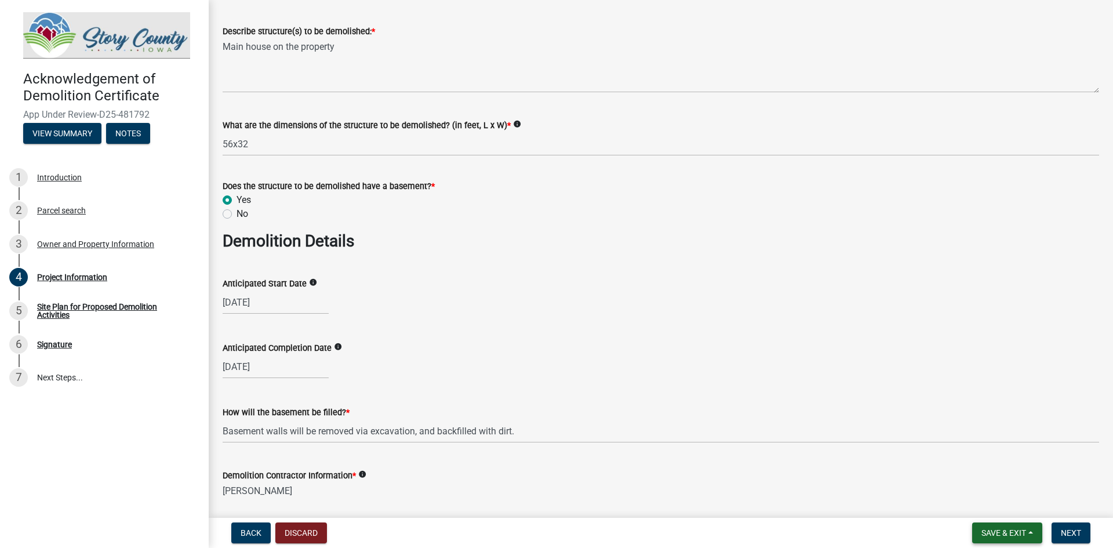
type input "Marshall County Landvill"
click at [1006, 535] on span "Save & Exit" at bounding box center [1004, 532] width 45 height 9
click at [980, 505] on button "Save & Exit" at bounding box center [996, 503] width 93 height 28
